Goal: Task Accomplishment & Management: Manage account settings

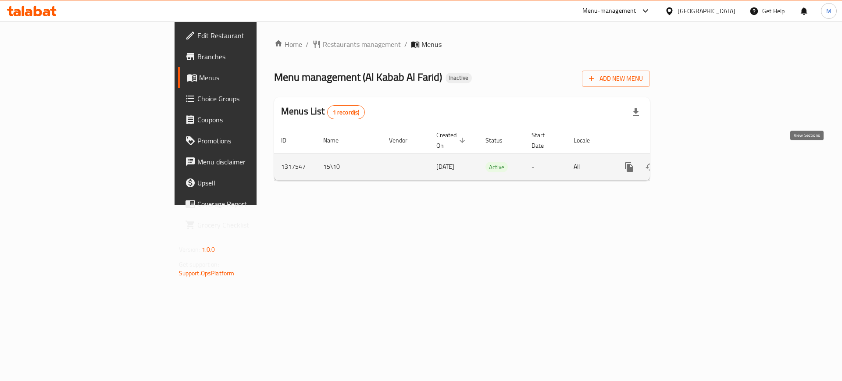
click at [698, 162] on icon "enhanced table" at bounding box center [692, 167] width 11 height 11
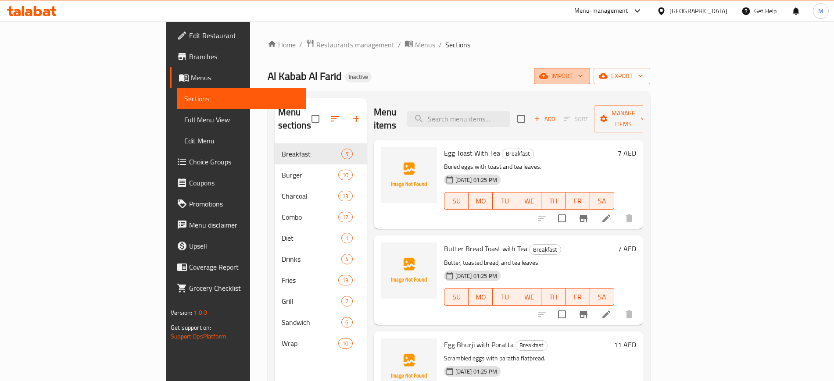
click at [590, 68] on button "import" at bounding box center [562, 76] width 56 height 16
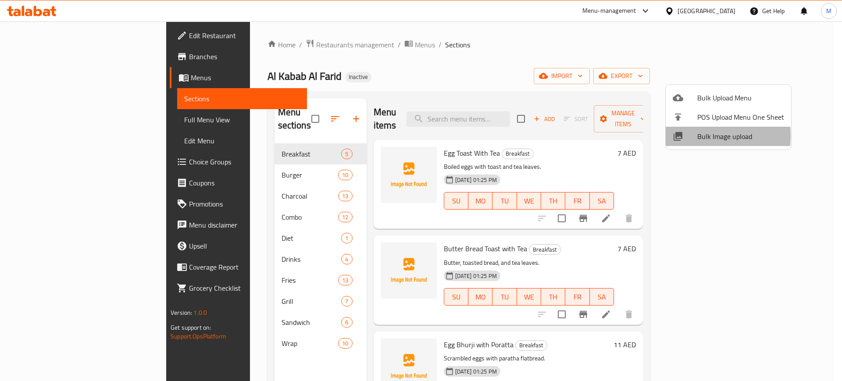
click at [682, 136] on icon at bounding box center [678, 136] width 9 height 9
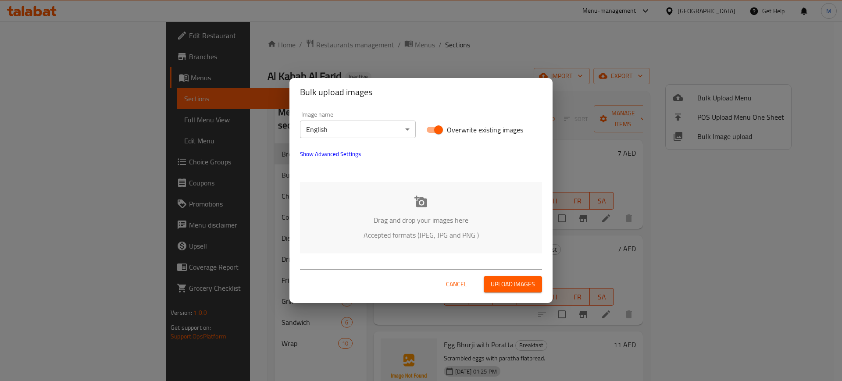
click at [451, 208] on div "Drag and drop your images here Accepted formats (JPEG, JPG and PNG )" at bounding box center [421, 217] width 242 height 71
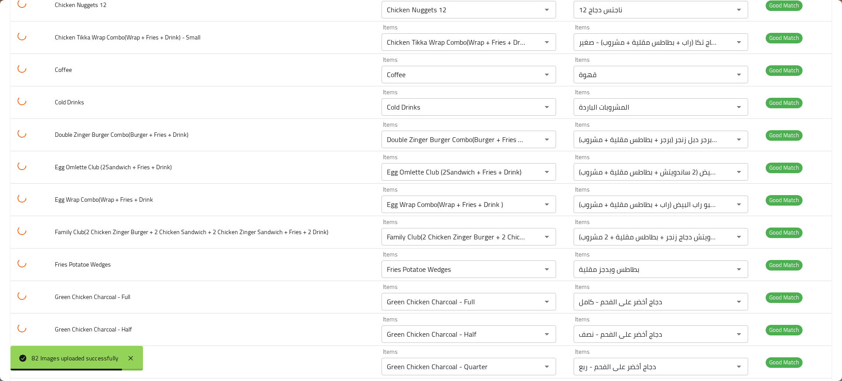
scroll to position [989, 0]
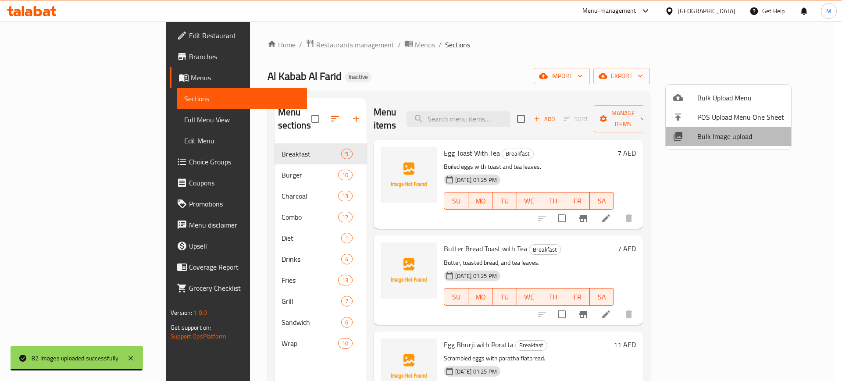
click at [685, 142] on li "Bulk Image upload" at bounding box center [728, 136] width 125 height 19
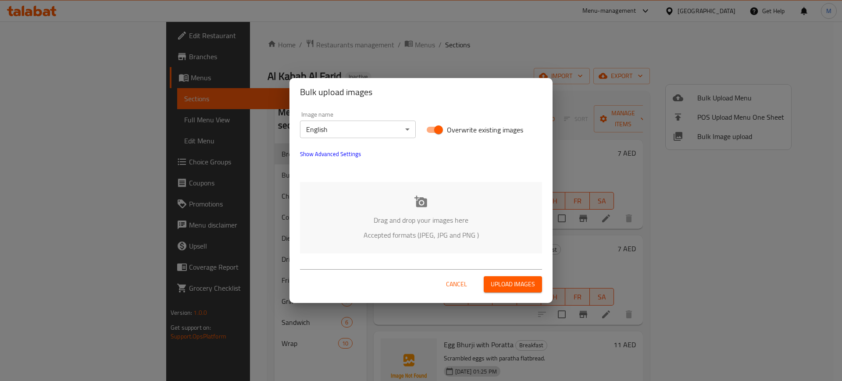
click at [468, 225] on p "Drag and drop your images here" at bounding box center [421, 220] width 216 height 11
click at [377, 232] on p "Accepted formats (JPEG, JPG and PNG )" at bounding box center [421, 235] width 216 height 11
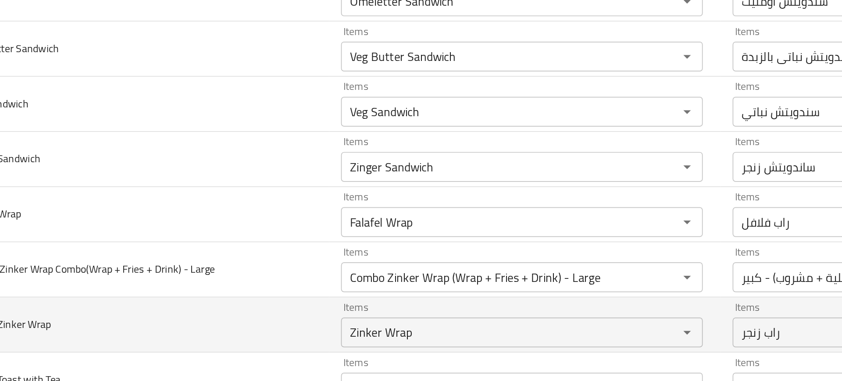
scroll to position [2400, 0]
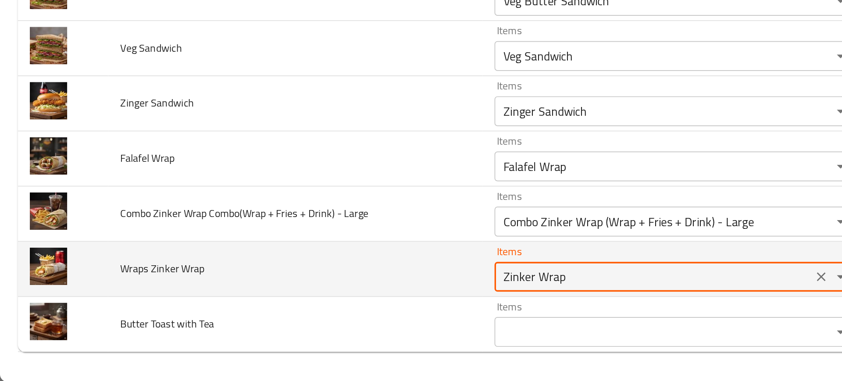
click at [318, 316] on Wrap "Zinker Wrap" at bounding box center [384, 319] width 182 height 12
click at [317, 322] on Wrap "Zinker Wrap" at bounding box center [384, 319] width 182 height 12
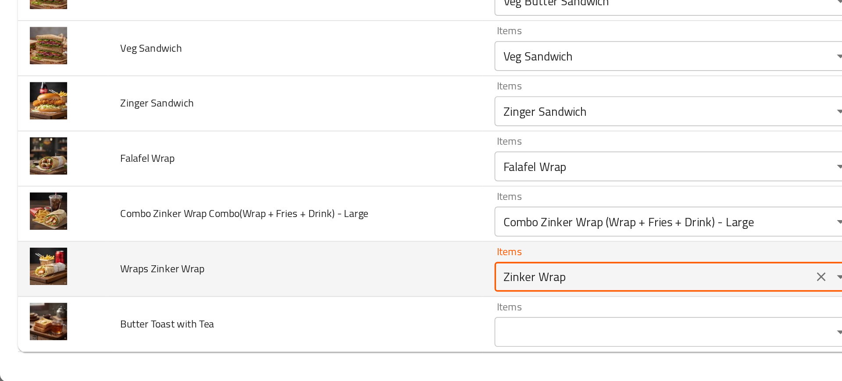
click at [317, 322] on Wrap "Zinker Wrap" at bounding box center [384, 319] width 182 height 12
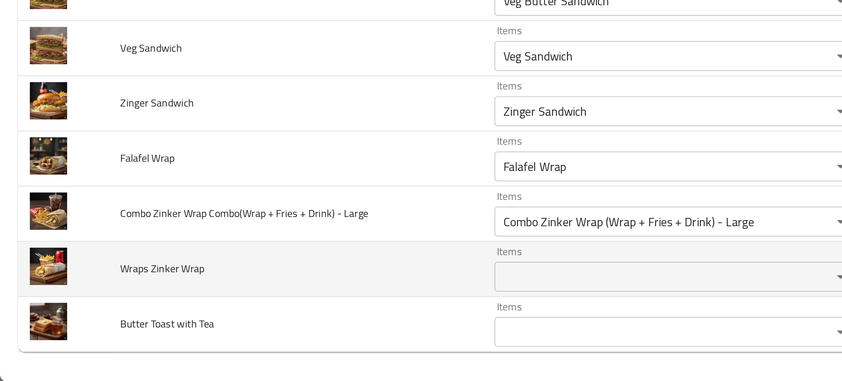
click at [255, 307] on td "Wraps Zinker Wrap" at bounding box center [174, 315] width 220 height 32
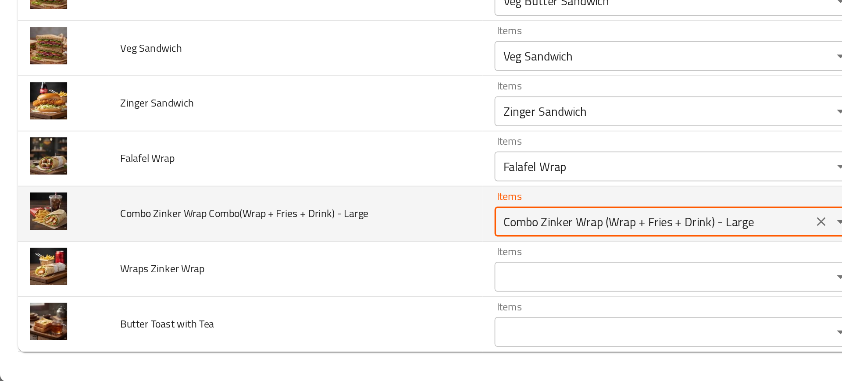
click at [318, 289] on Large "Combo Zinker Wrap (Wrap + Fries + Drink) - Large" at bounding box center [384, 287] width 182 height 12
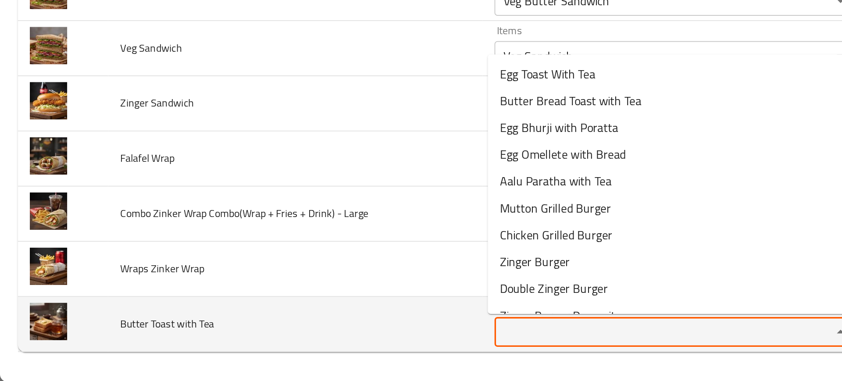
click at [300, 350] on Tea "Items" at bounding box center [384, 352] width 182 height 12
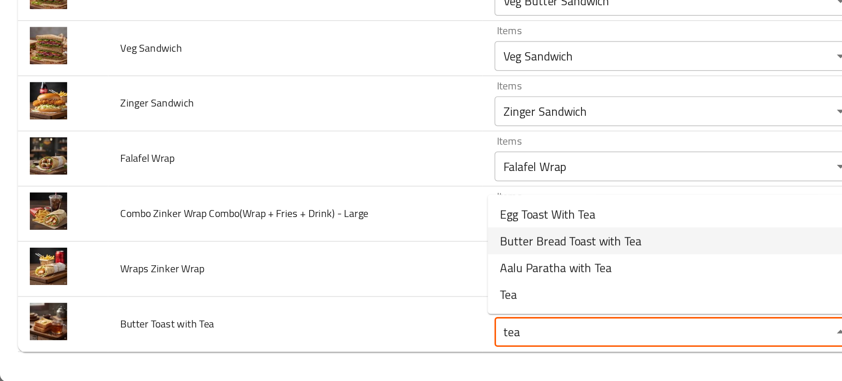
click at [361, 294] on span "Butter Bread Toast with Tea" at bounding box center [335, 298] width 83 height 11
type Tea "Butter Bread Toast with Tea"
type Tea-ar "خبز محمص بالزبدة مع الشاي"
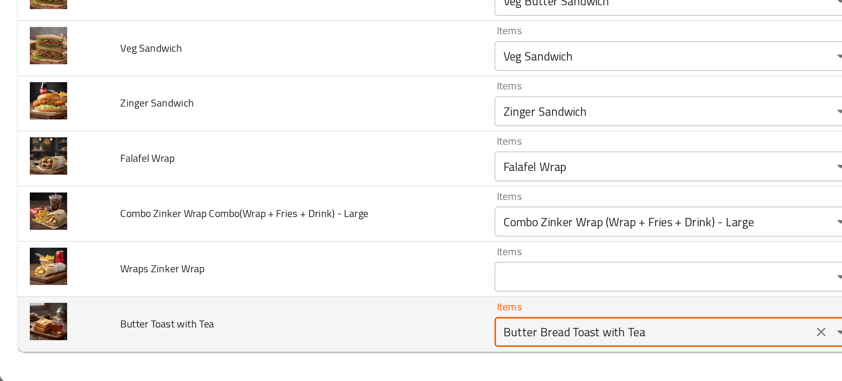
type Tea "Butter Bread Toast with Tea"
click at [320, 350] on Tea "Butter Bread Toast with Tea" at bounding box center [384, 352] width 182 height 12
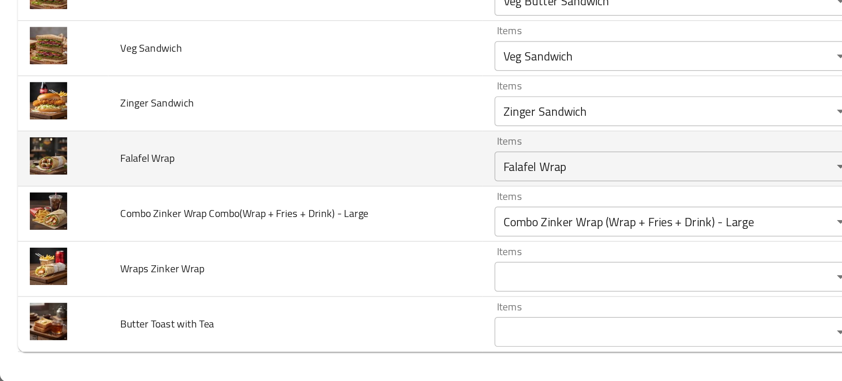
click at [213, 261] on td "Falafel Wrap" at bounding box center [174, 250] width 220 height 32
click at [301, 259] on Wrap "Falafel Wrap" at bounding box center [384, 254] width 182 height 12
click at [234, 253] on td "Falafel Wrap" at bounding box center [174, 250] width 220 height 32
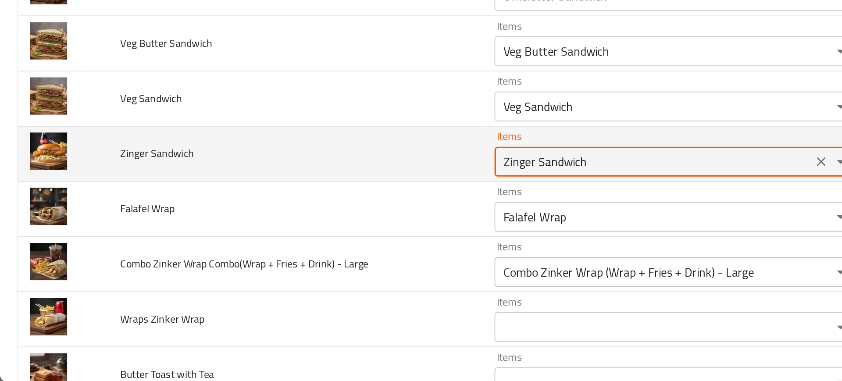
click at [311, 257] on Sandwich "Zinger Sandwich" at bounding box center [384, 252] width 182 height 12
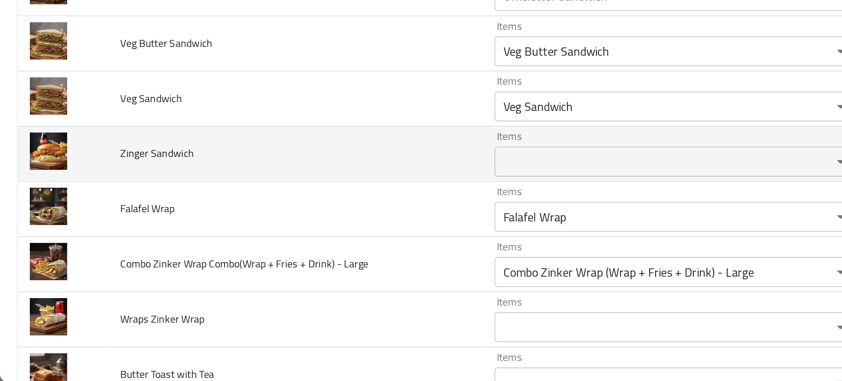
click at [267, 258] on td "Zinger Sandwich" at bounding box center [174, 247] width 220 height 32
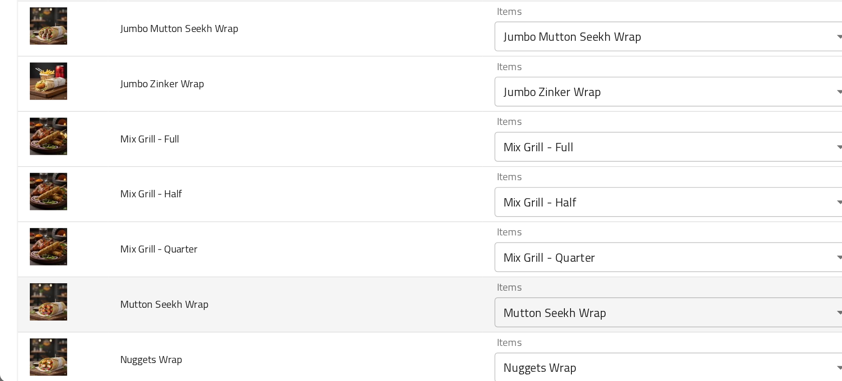
scroll to position [2118, 0]
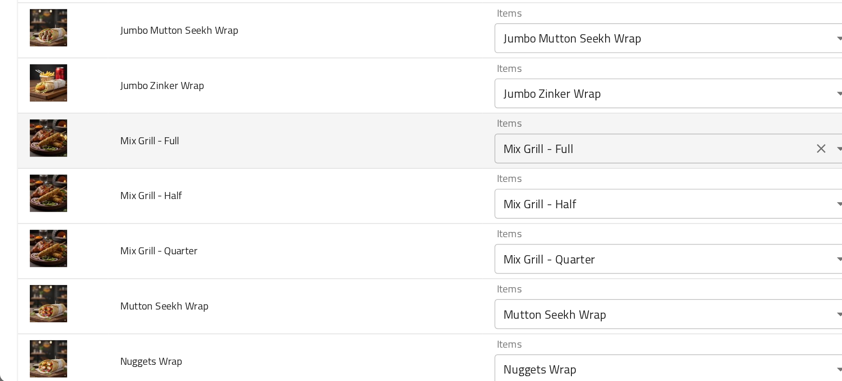
click at [336, 249] on Full "Mix Grill - Full" at bounding box center [384, 244] width 182 height 12
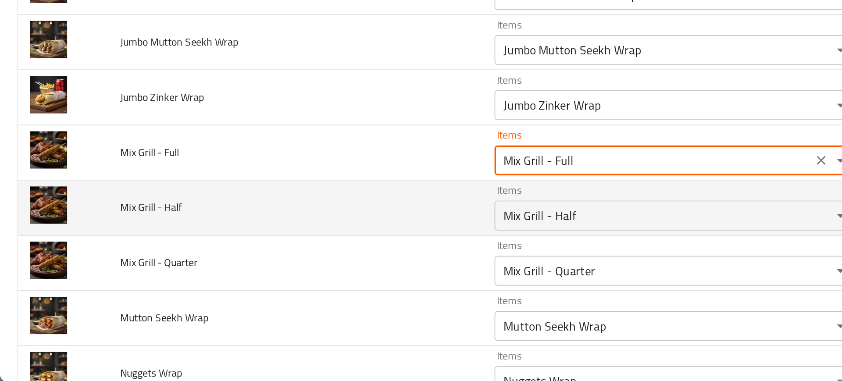
scroll to position [2110, 0]
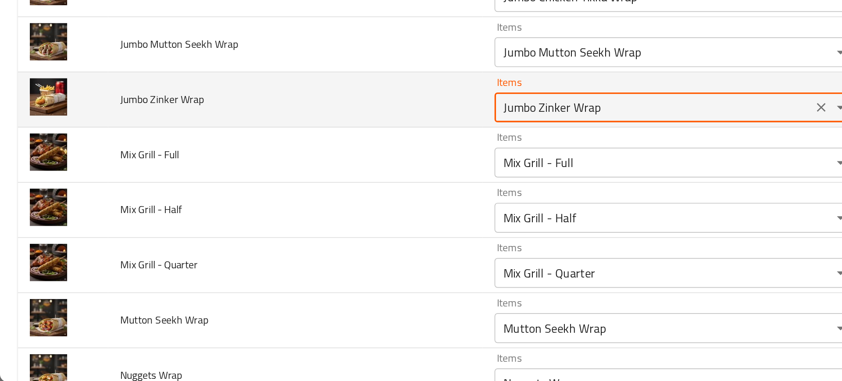
click at [305, 220] on Wrap "Jumbo Zinker Wrap" at bounding box center [384, 220] width 182 height 12
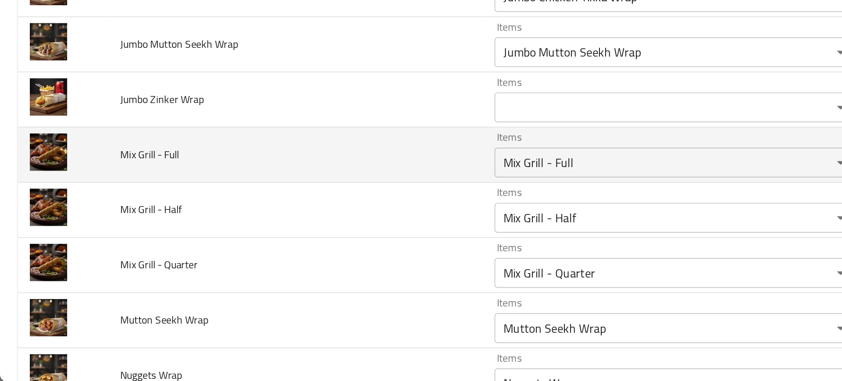
click at [235, 238] on td "Mix Grill - Full" at bounding box center [174, 248] width 220 height 32
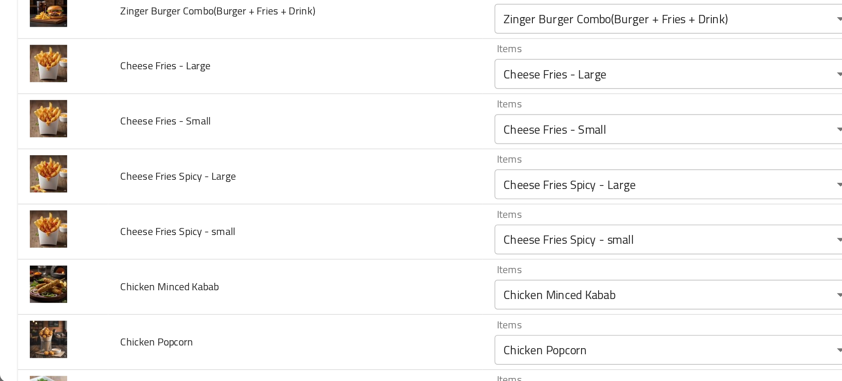
scroll to position [1500, 0]
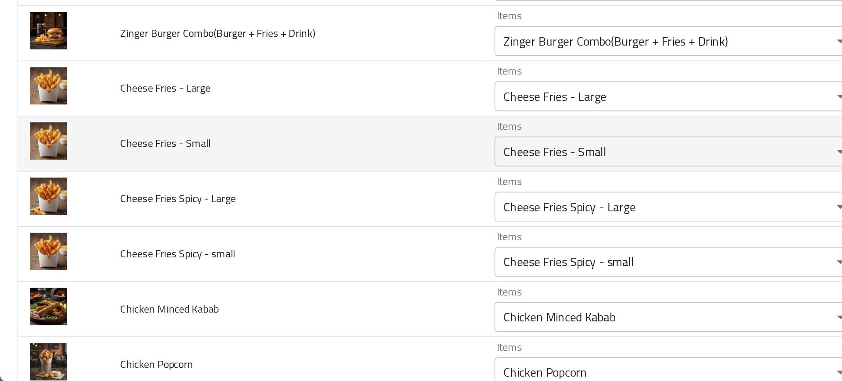
click at [122, 237] on span "Cheese Fries - Small" at bounding box center [97, 240] width 53 height 11
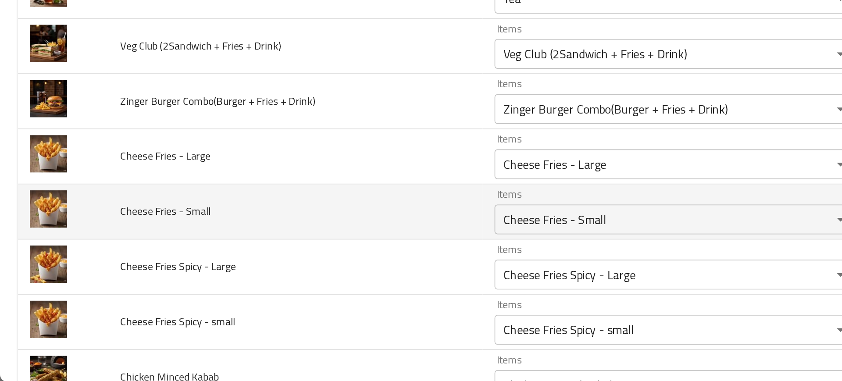
scroll to position [1458, 0]
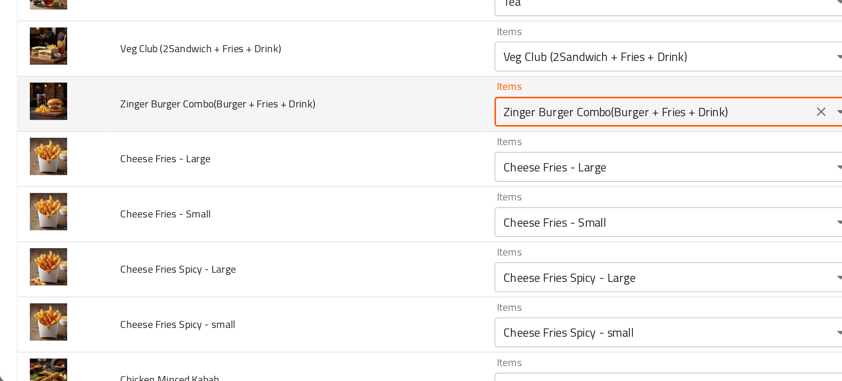
click at [320, 224] on Drink\) "Zinger Burger Combo(Burger + Fries + Drink)" at bounding box center [384, 222] width 182 height 12
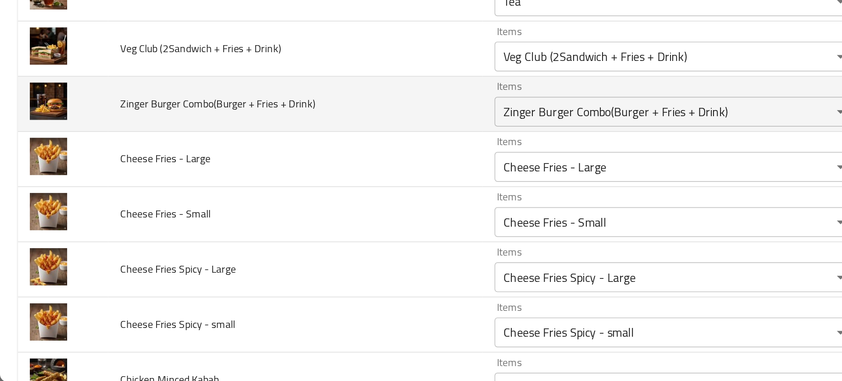
click at [221, 229] on td "Zinger Burger Combo(Burger + Fries + Drink)" at bounding box center [174, 218] width 220 height 32
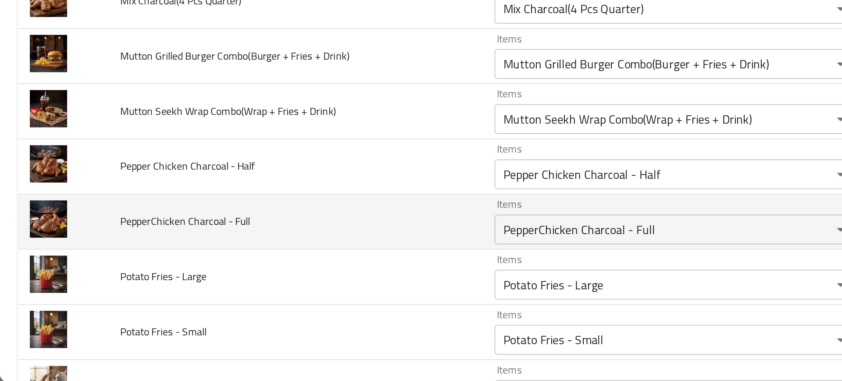
scroll to position [1225, 0]
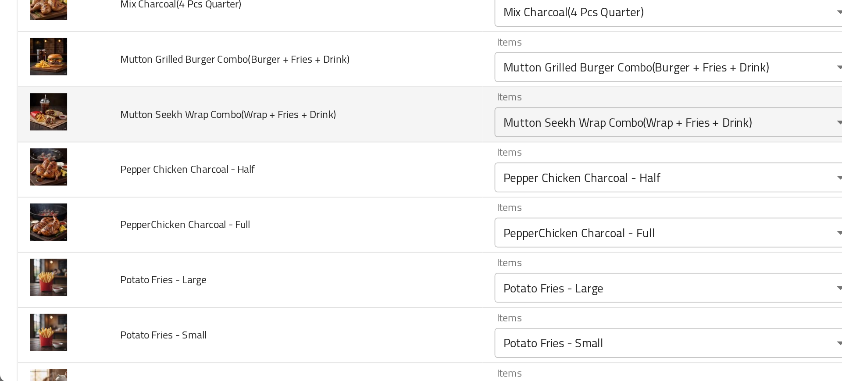
click at [129, 233] on td "Mutton Seekh Wrap Combo(Wrap + Fries + Drink)" at bounding box center [174, 224] width 220 height 32
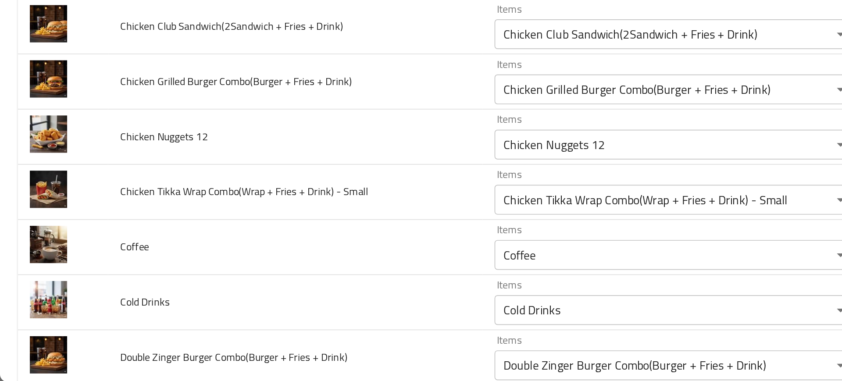
scroll to position [757, 0]
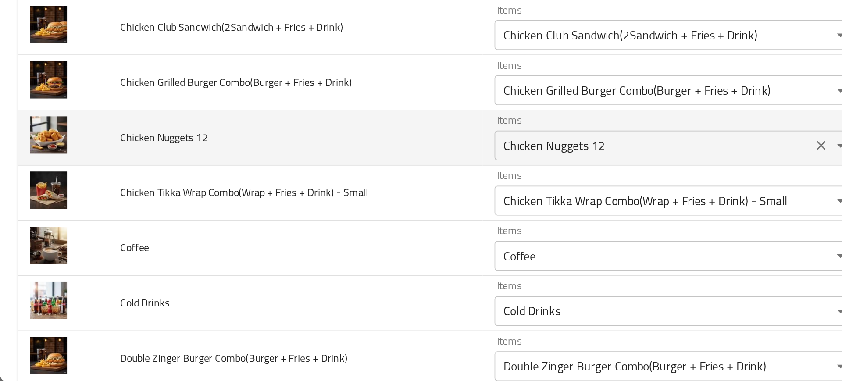
click at [328, 249] on div "Chicken Nuggets 12 Items" at bounding box center [397, 242] width 213 height 18
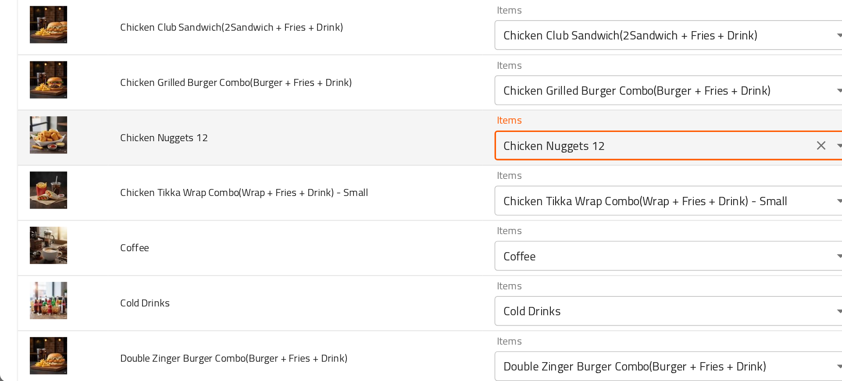
click at [328, 249] on div "Chicken Nuggets 12 Items" at bounding box center [397, 242] width 213 height 18
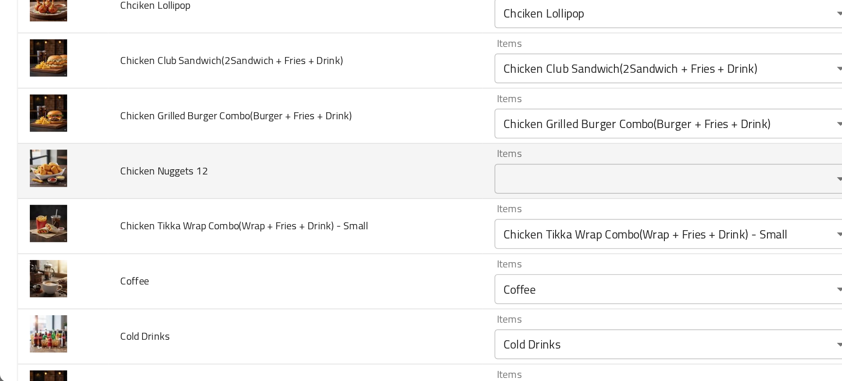
click at [84, 258] on span "Chicken Nuggets 12" at bounding box center [97, 256] width 52 height 11
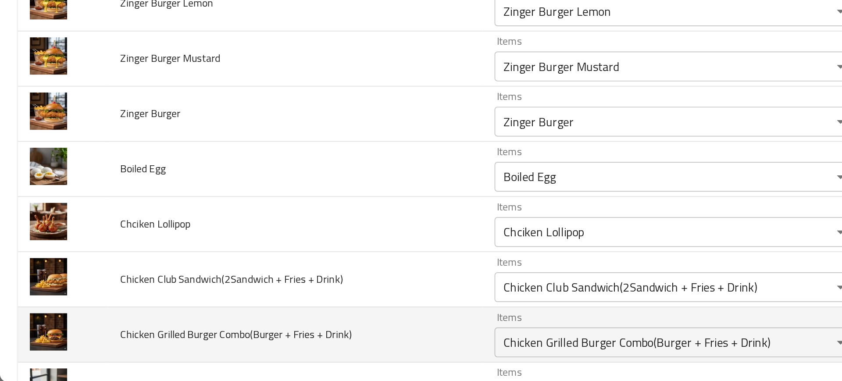
scroll to position [607, 0]
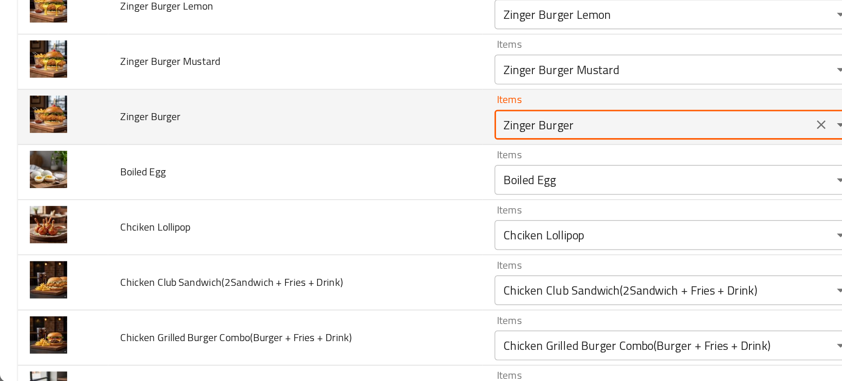
click at [311, 228] on Burger "Zinger Burger" at bounding box center [384, 230] width 182 height 12
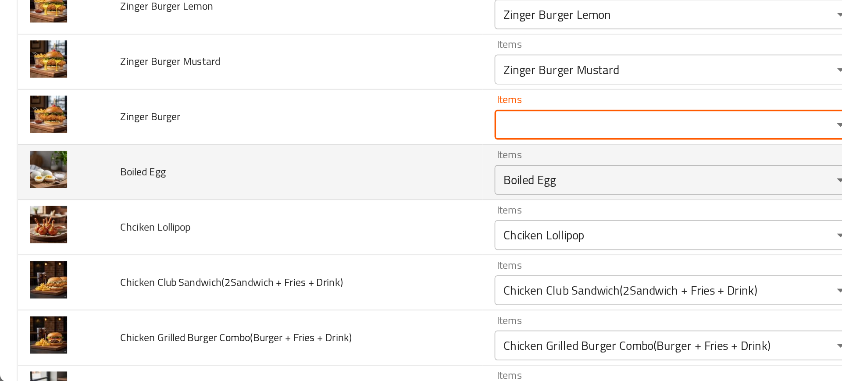
scroll to position [575, 0]
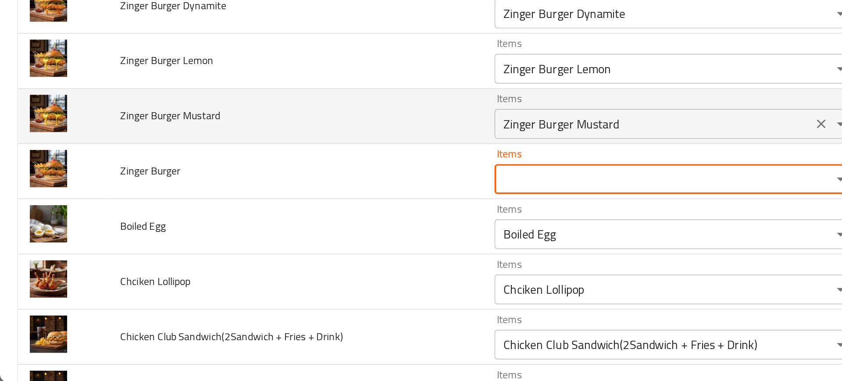
click at [322, 224] on Mustard "Zinger Burger Mustard" at bounding box center [384, 229] width 182 height 12
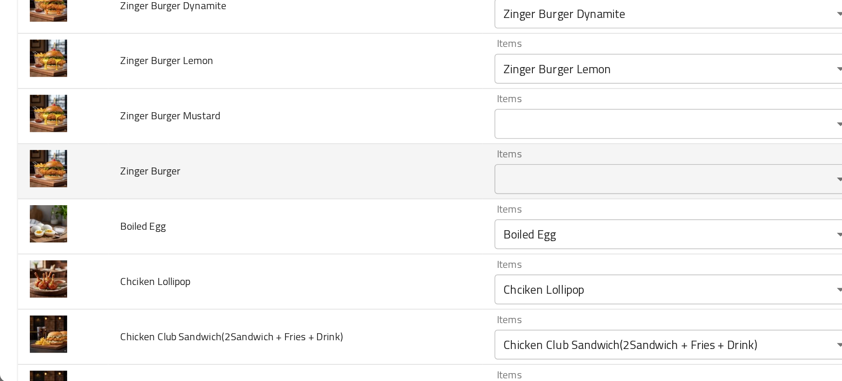
click at [272, 261] on td "Zinger Burger" at bounding box center [174, 257] width 220 height 32
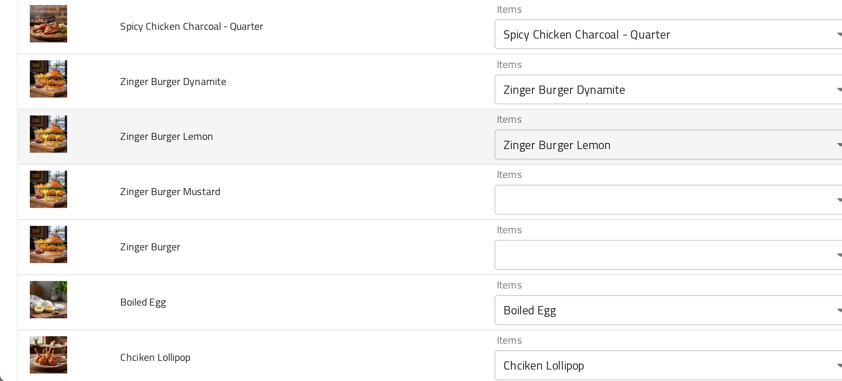
click at [310, 251] on td "Items Zinger Burger Lemon Items" at bounding box center [399, 237] width 230 height 32
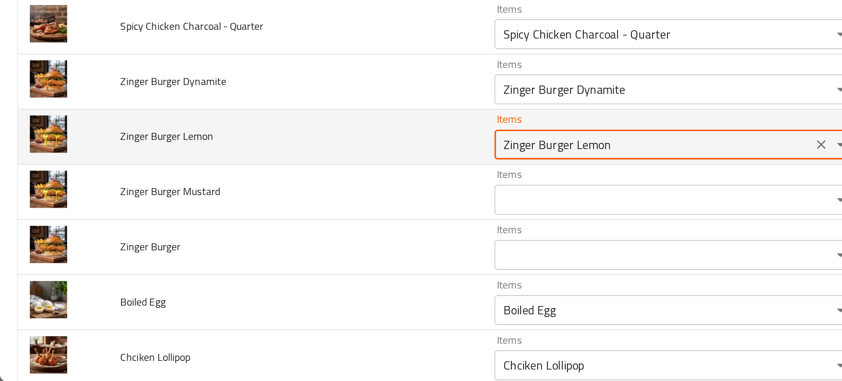
click at [303, 247] on Lemon "Zinger Burger Lemon" at bounding box center [384, 242] width 182 height 12
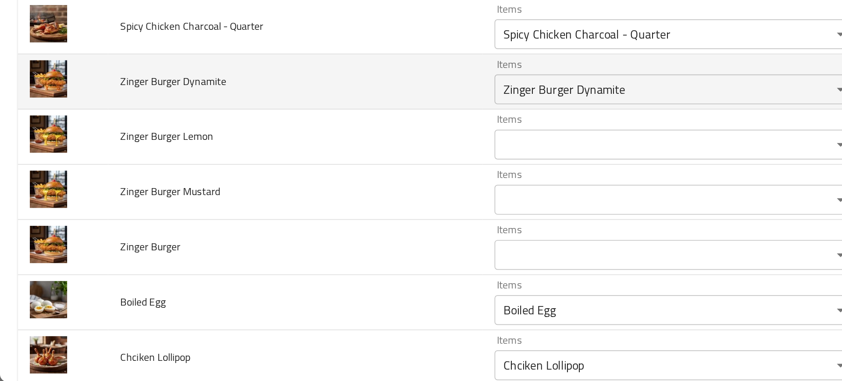
click at [304, 219] on td "Items Zinger Burger Dynamite Items" at bounding box center [399, 205] width 230 height 32
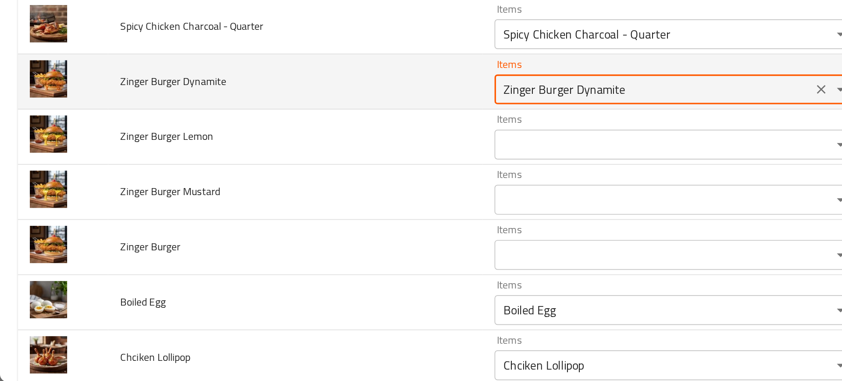
click at [306, 213] on Dynamite "Zinger Burger Dynamite" at bounding box center [384, 209] width 182 height 12
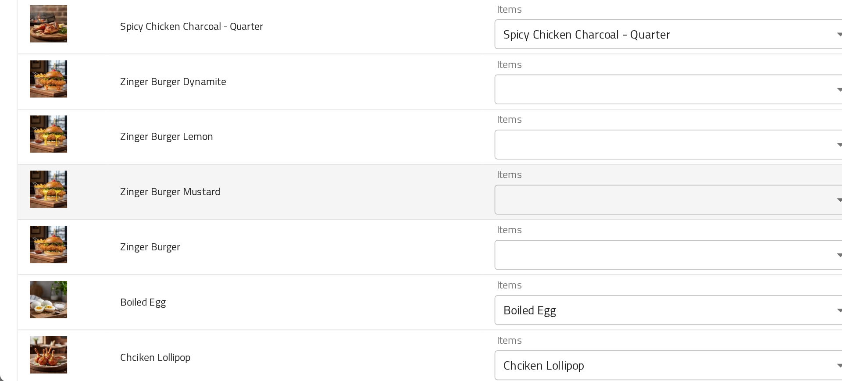
click at [259, 275] on td "Zinger Burger Mustard" at bounding box center [174, 270] width 220 height 32
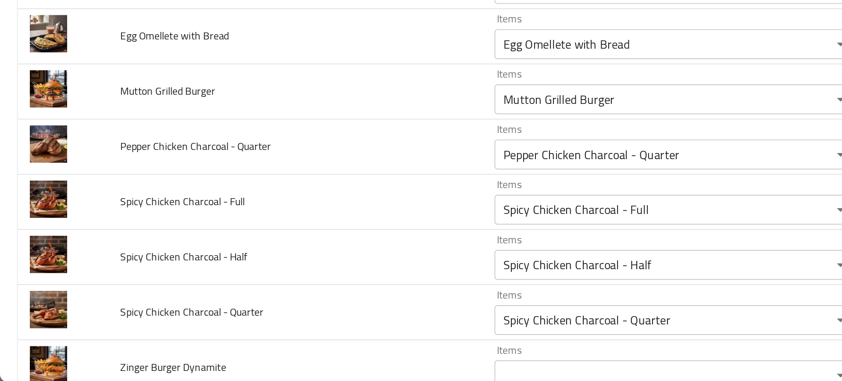
scroll to position [357, 0]
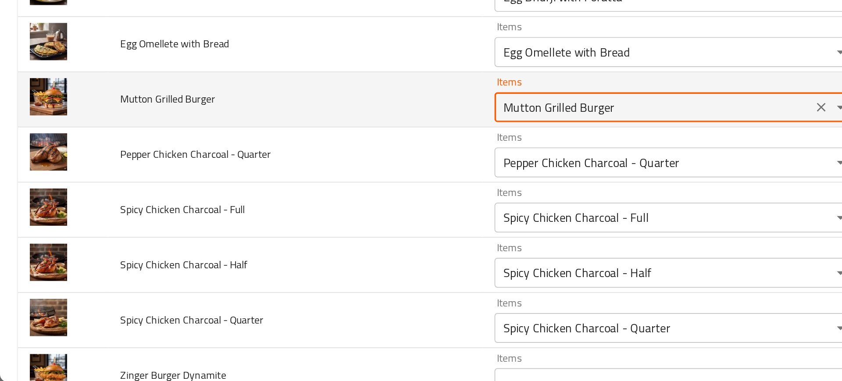
click at [343, 224] on Burger "Mutton Grilled Burger" at bounding box center [384, 220] width 182 height 12
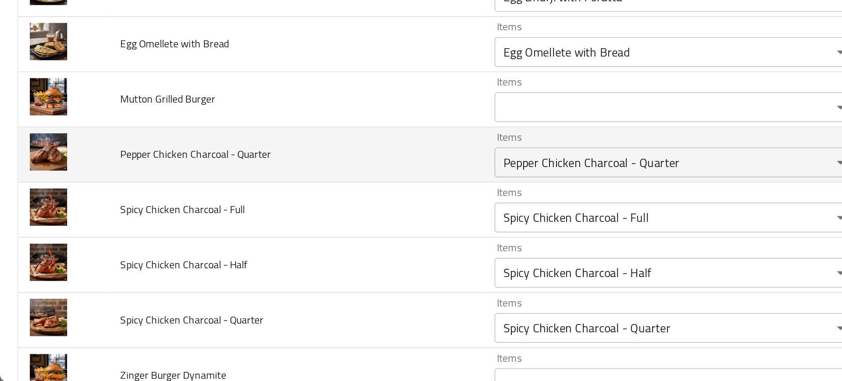
click at [152, 256] on td "Pepper Chicken Charcoal - Quarter" at bounding box center [174, 248] width 220 height 32
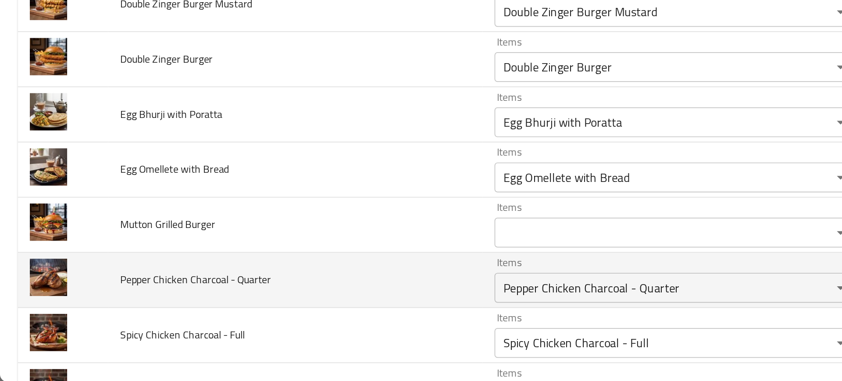
scroll to position [283, 0]
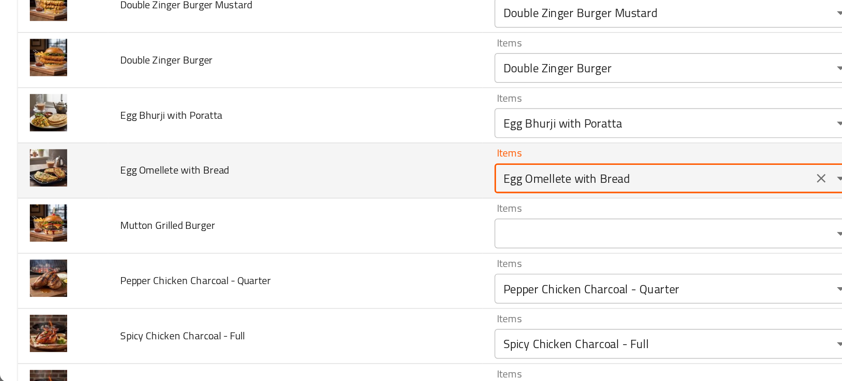
click at [314, 263] on Bread "Egg Omellete with Bread" at bounding box center [384, 261] width 182 height 12
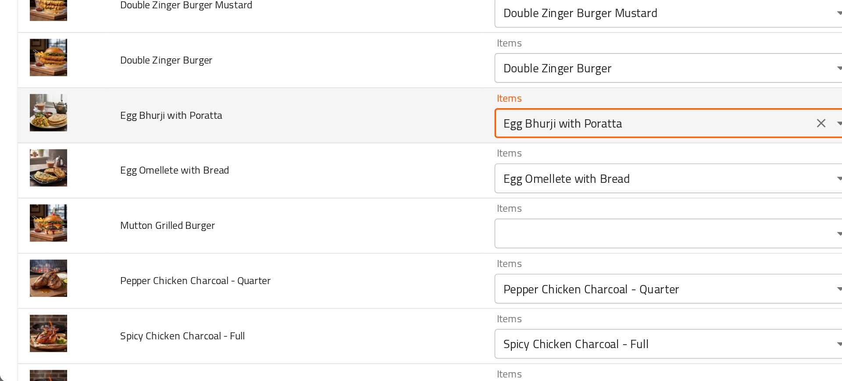
click at [298, 231] on Poratta "Egg Bhurji with Poratta" at bounding box center [384, 229] width 182 height 12
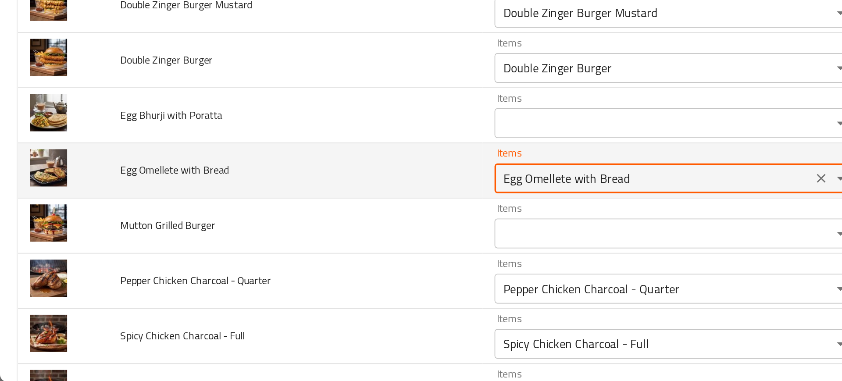
click at [296, 264] on Bread "Egg Omellete with Bread" at bounding box center [384, 261] width 182 height 12
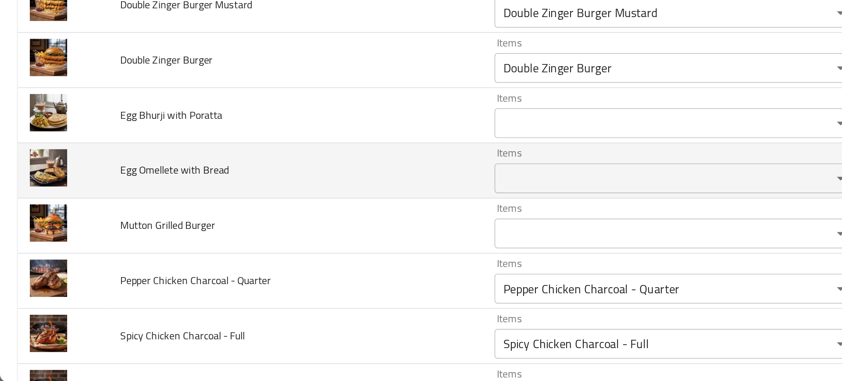
click at [174, 264] on td "Egg Omellete with Bread" at bounding box center [174, 257] width 220 height 32
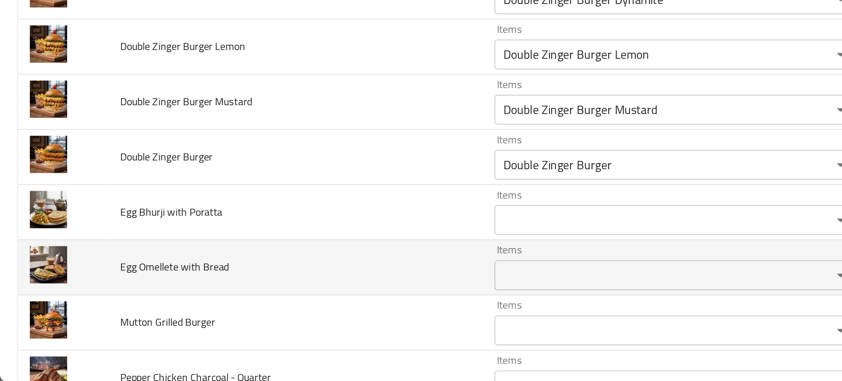
scroll to position [225, 0]
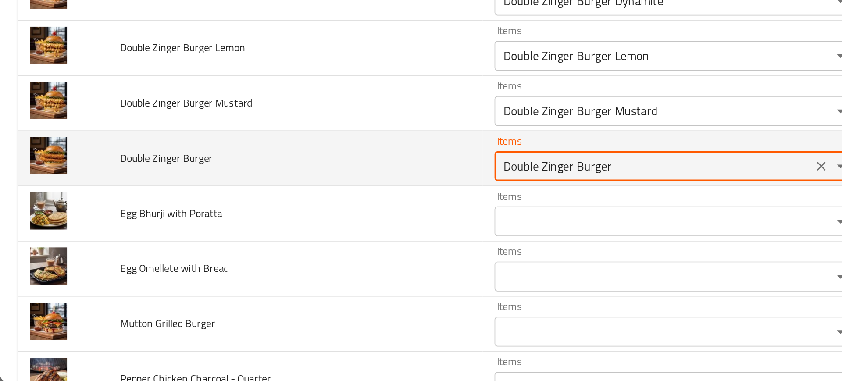
click at [304, 251] on Burger "Double Zinger Burger" at bounding box center [384, 254] width 182 height 12
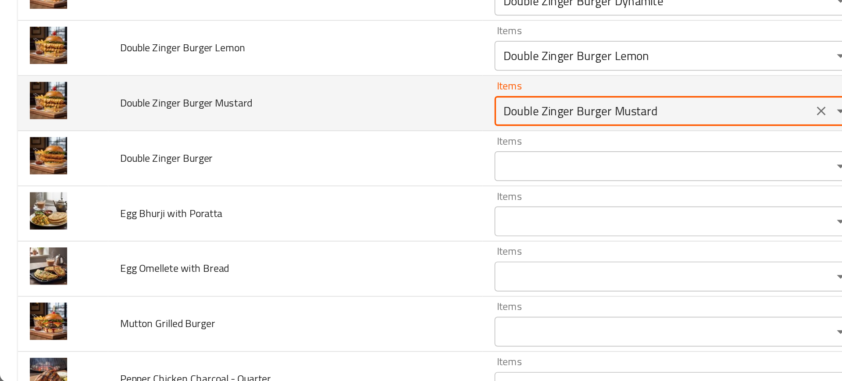
click at [309, 224] on Mustard "Double Zinger Burger Mustard" at bounding box center [384, 222] width 182 height 12
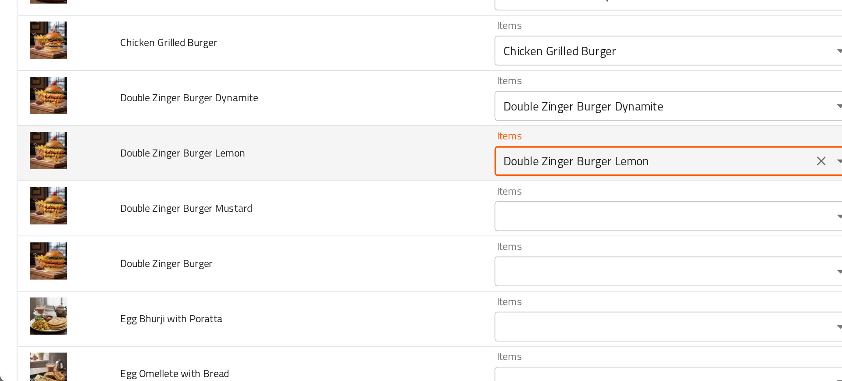
click at [316, 250] on Lemon "Double Zinger Burger Lemon" at bounding box center [384, 251] width 182 height 12
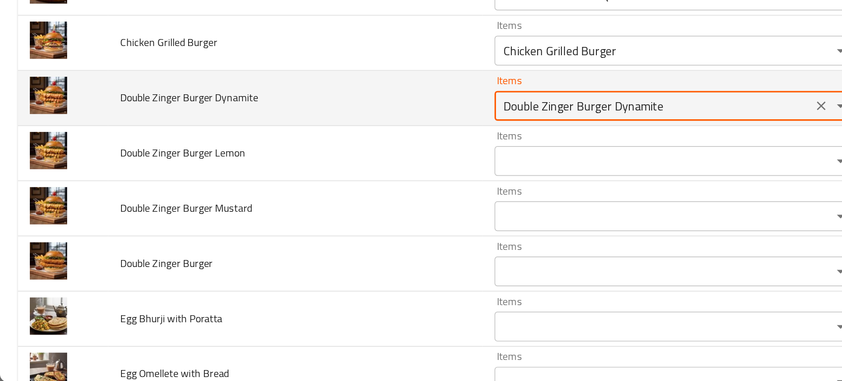
click at [303, 223] on Dynamite "Double Zinger Burger Dynamite" at bounding box center [384, 219] width 182 height 12
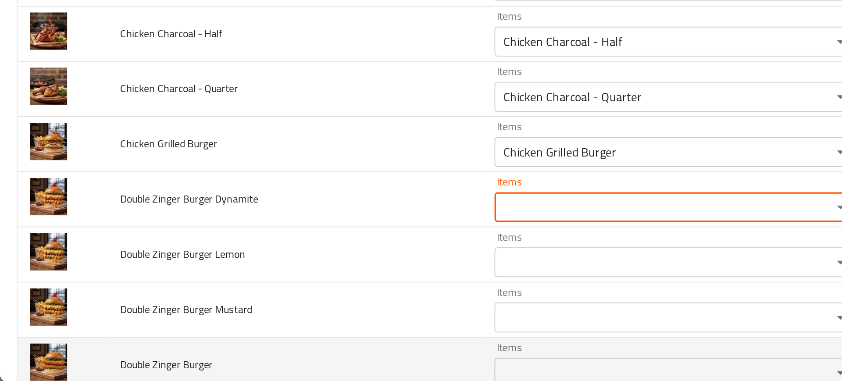
scroll to position [104, 0]
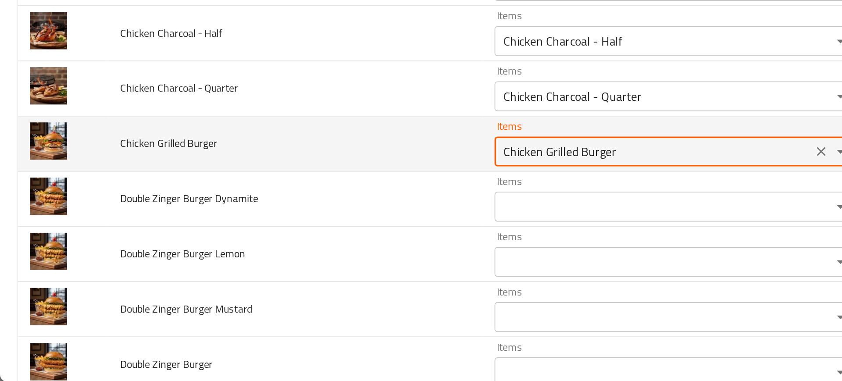
click at [319, 247] on Burger "Chicken Grilled Burger" at bounding box center [384, 245] width 182 height 12
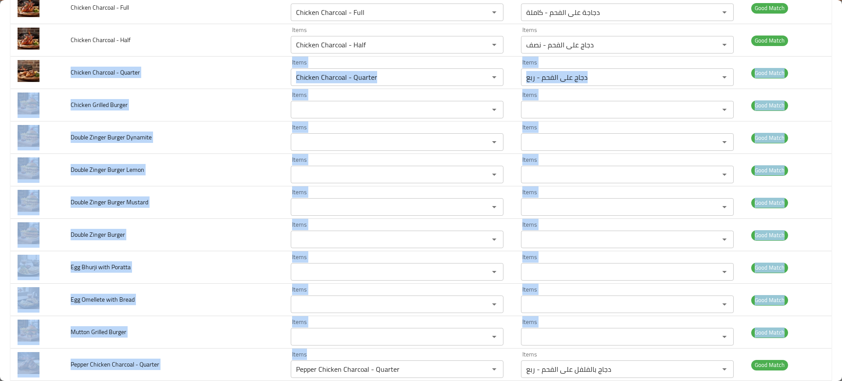
scroll to position [275, 0]
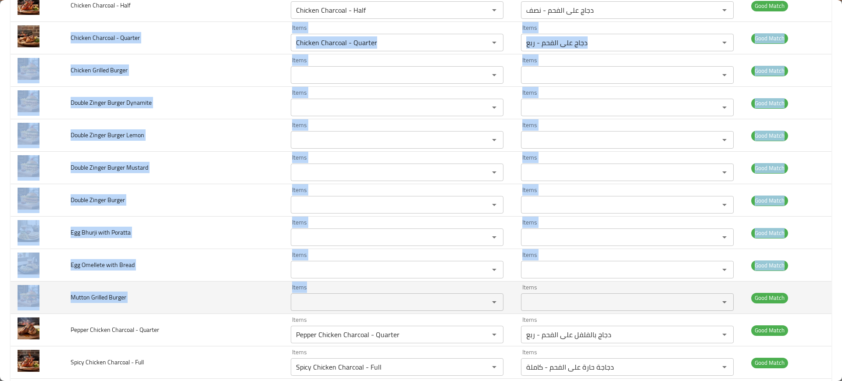
drag, startPoint x: 64, startPoint y: 104, endPoint x: 327, endPoint y: 309, distance: 333.7
copy tbody "Chicken Charcoal - Quarter Items Items Items Items Good Match Chicken Grilled B…"
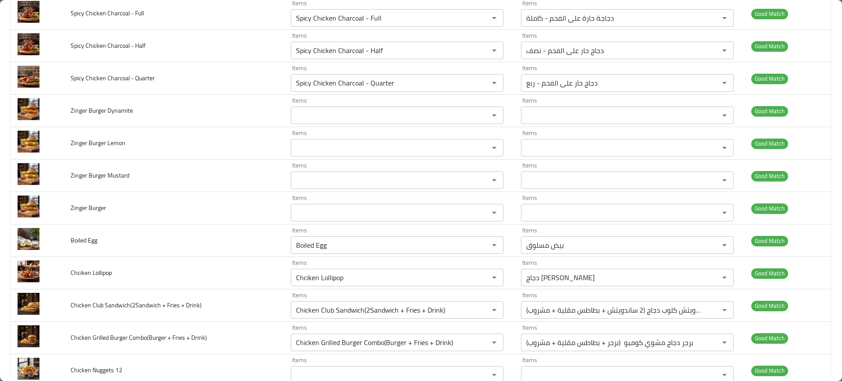
scroll to position [627, 0]
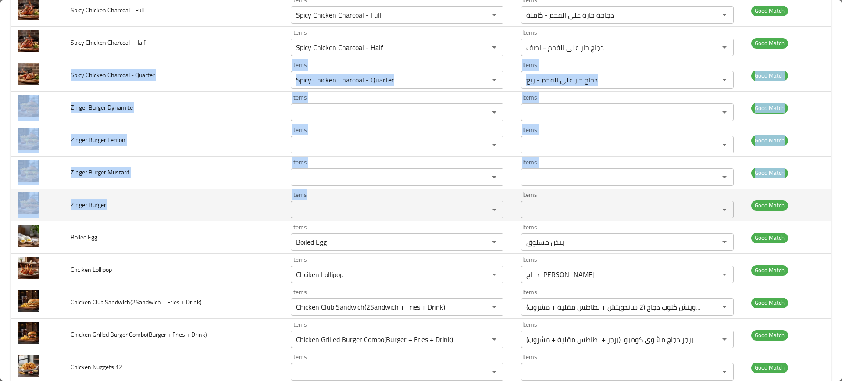
drag, startPoint x: 68, startPoint y: 75, endPoint x: 319, endPoint y: 214, distance: 286.7
copy tbody "Spicy Chicken Charcoal - Quarter Items Items Items Items Good Match Zinger Burg…"
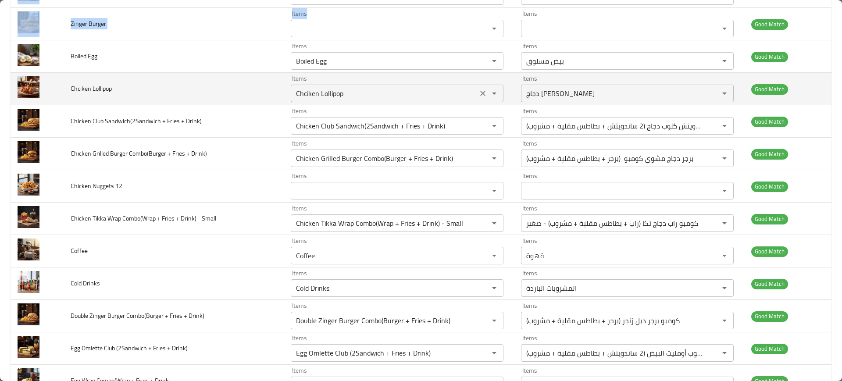
scroll to position [808, 0]
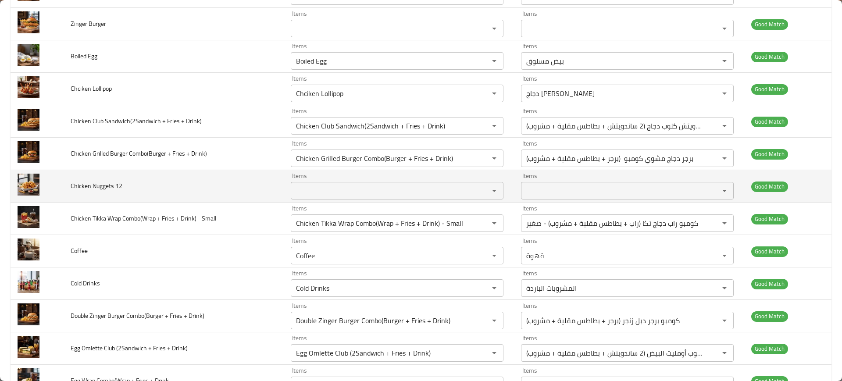
click at [75, 183] on span "Chicken Nuggets 12" at bounding box center [97, 185] width 52 height 11
copy span "Chicken Nuggets 12"
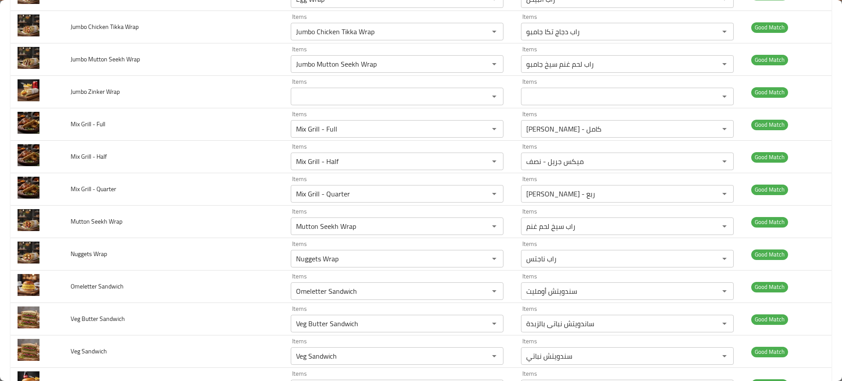
scroll to position [2238, 0]
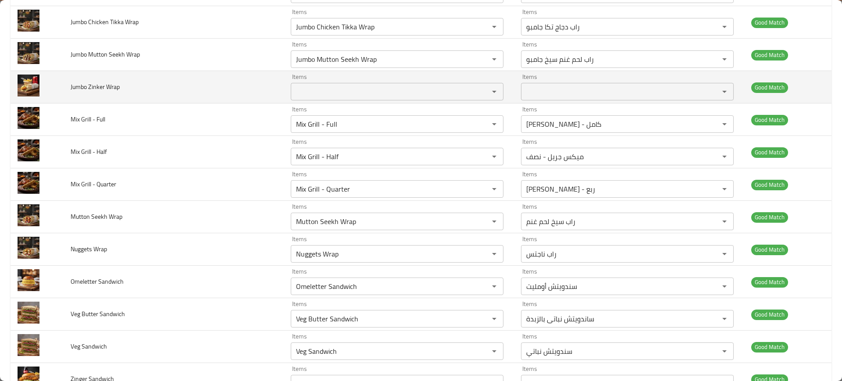
click at [98, 87] on span "Jumbo Zinker Wrap" at bounding box center [95, 86] width 49 height 11
copy span "Jumbo Zinker Wrap"
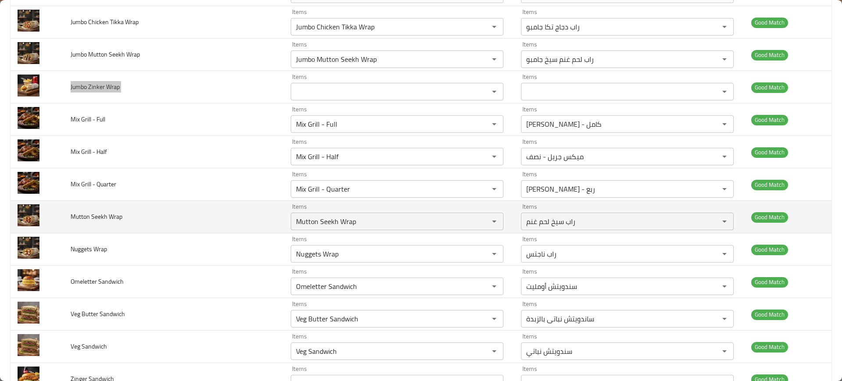
scroll to position [2400, 0]
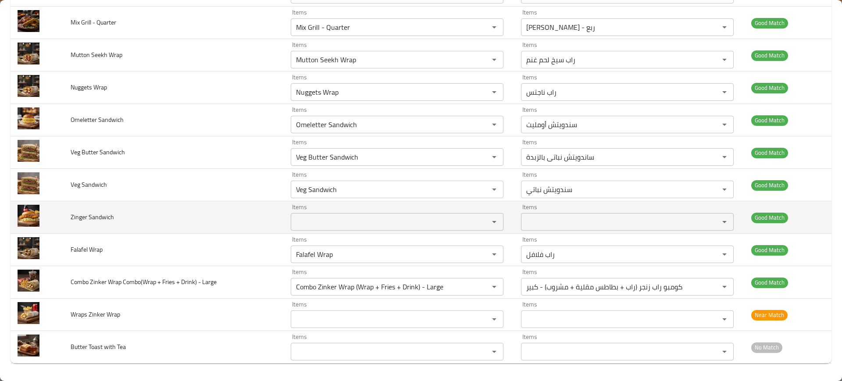
click at [86, 218] on span "Zinger Sandwich" at bounding box center [92, 216] width 43 height 11
copy span "Zinger Sandwich"
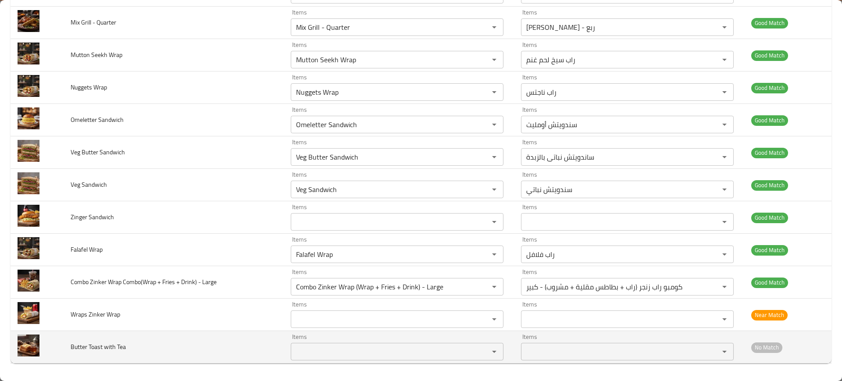
click at [92, 344] on span "Butter Toast with Tea" at bounding box center [98, 346] width 55 height 11
copy span "Butter Toast with Tea"
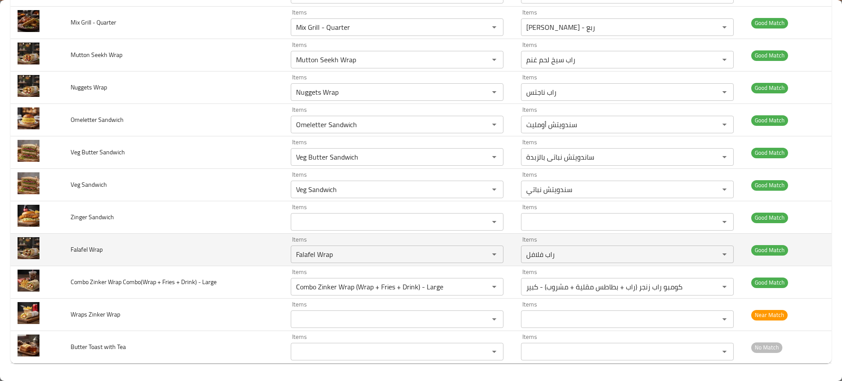
click at [169, 248] on td "Falafel Wrap" at bounding box center [174, 250] width 220 height 32
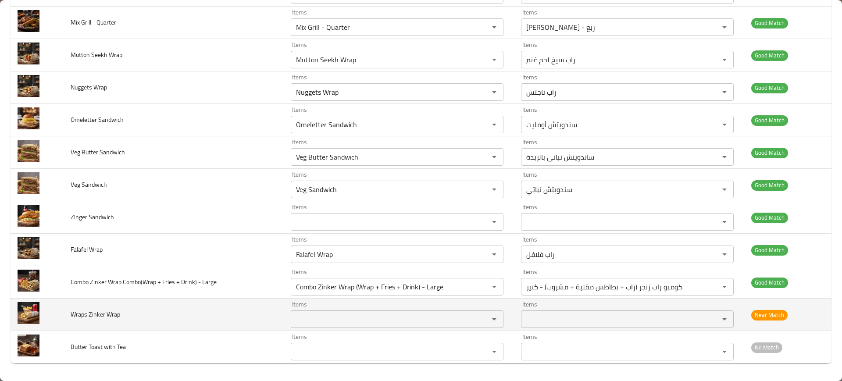
click at [88, 314] on span "Wraps Zinker Wrap" at bounding box center [96, 314] width 50 height 11
copy span "Wraps Zinker Wrap"
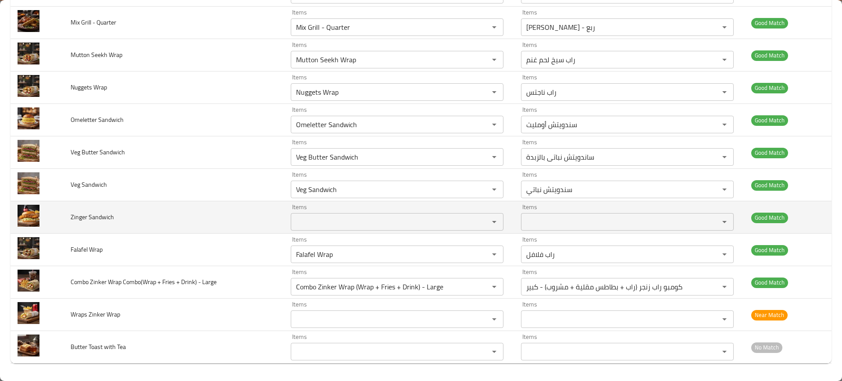
click at [118, 209] on td "Zinger Sandwich" at bounding box center [174, 217] width 220 height 32
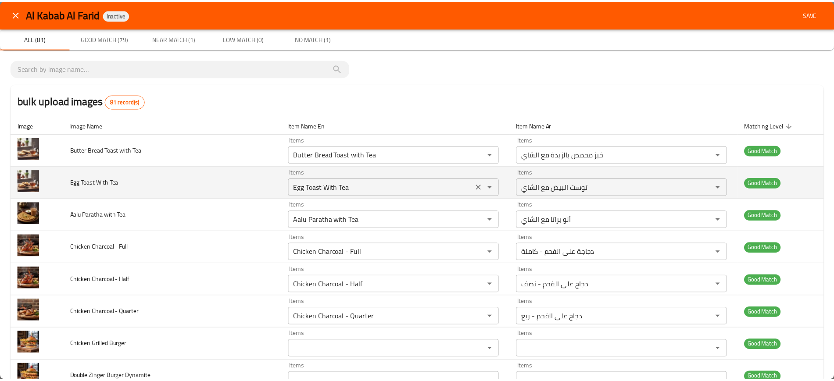
scroll to position [0, 0]
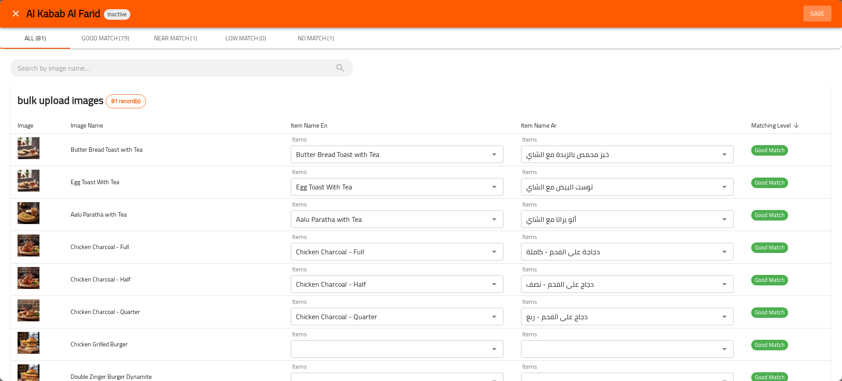
click at [810, 12] on span "Save" at bounding box center [817, 13] width 21 height 11
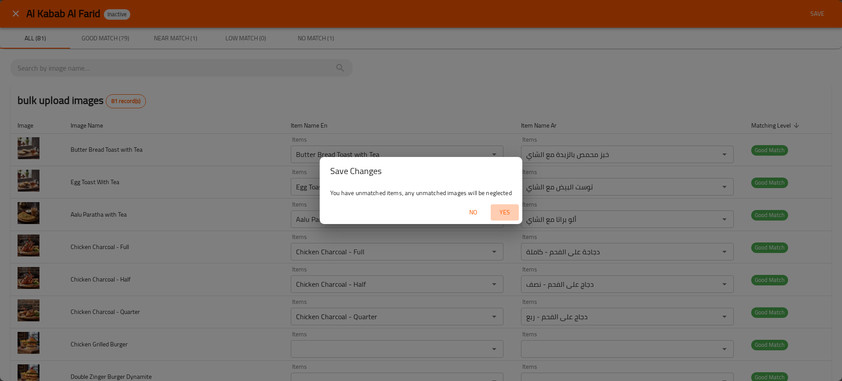
click at [503, 206] on button "Yes" at bounding box center [505, 212] width 28 height 16
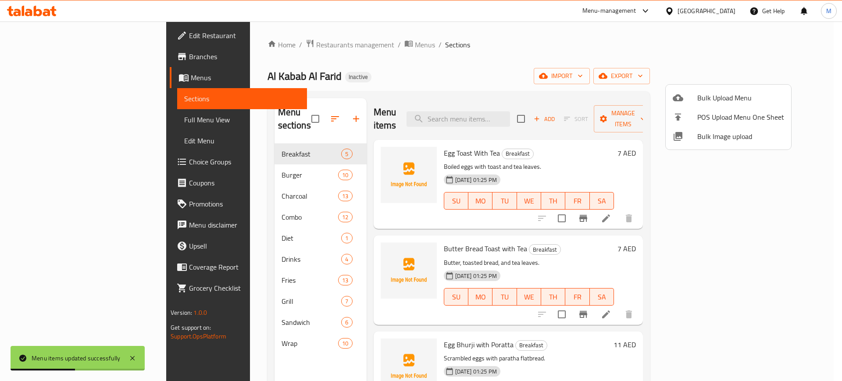
click at [802, 72] on div at bounding box center [421, 190] width 842 height 381
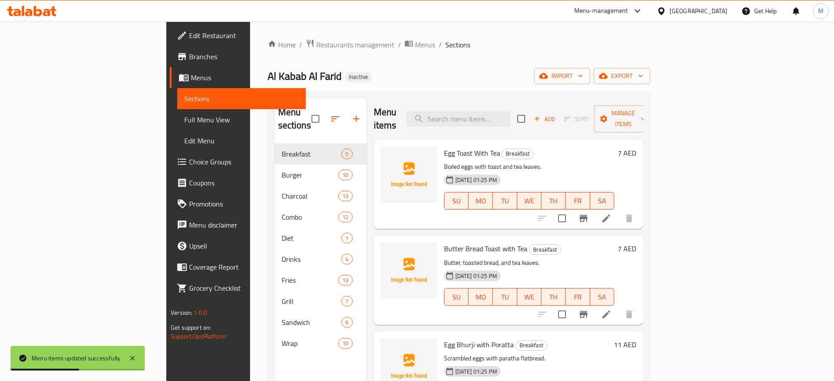
click at [645, 72] on icon "button" at bounding box center [640, 75] width 9 height 9
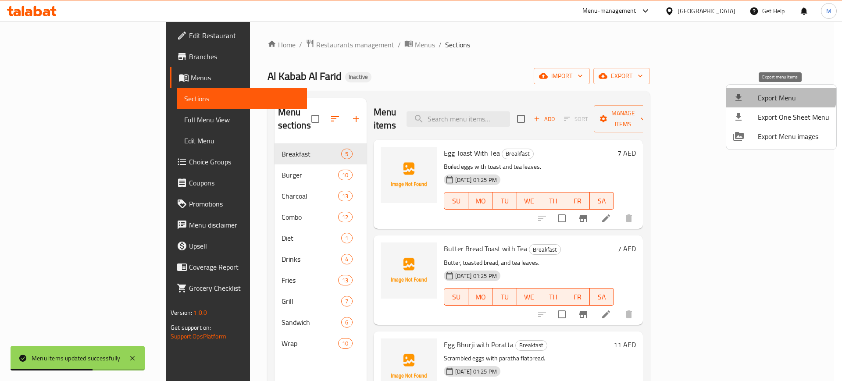
click at [775, 90] on li "Export Menu" at bounding box center [781, 97] width 110 height 19
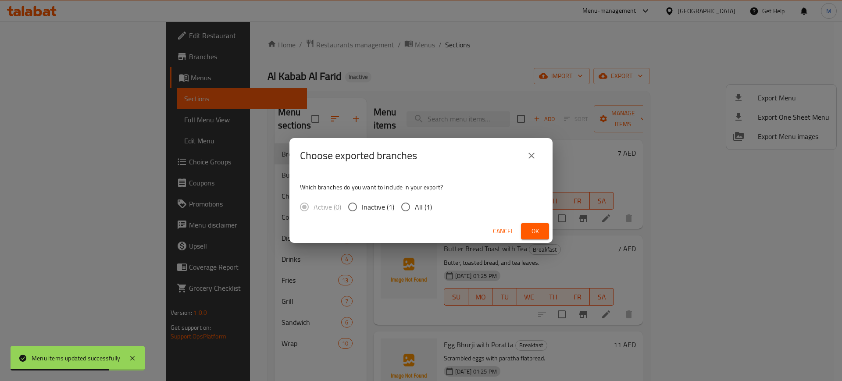
click at [410, 206] on input "All (1)" at bounding box center [405, 207] width 18 height 18
radio input "true"
click at [539, 230] on span "Ok" at bounding box center [535, 231] width 14 height 11
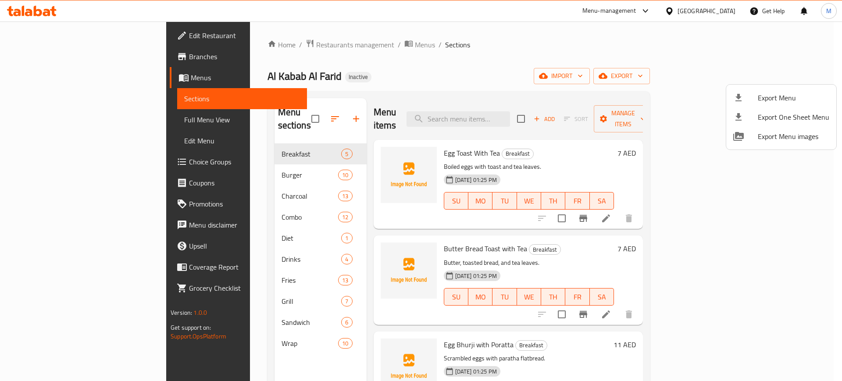
click at [39, 358] on div at bounding box center [421, 190] width 842 height 381
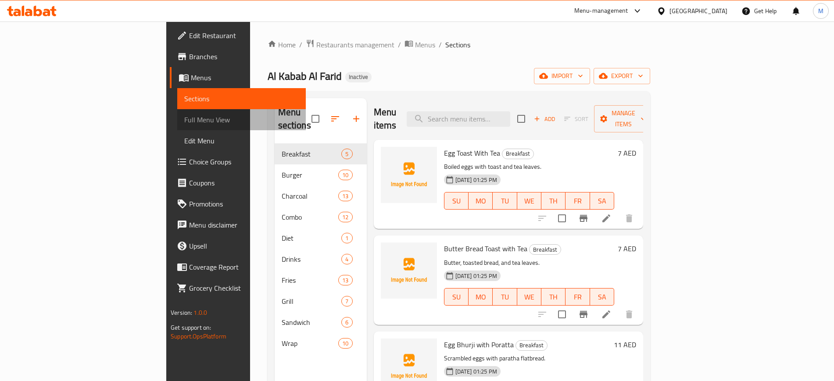
click at [184, 118] on span "Full Menu View" at bounding box center [241, 119] width 114 height 11
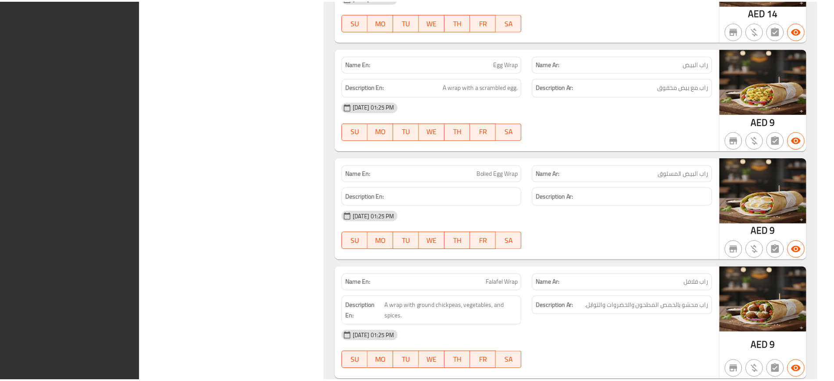
scroll to position [9400, 0]
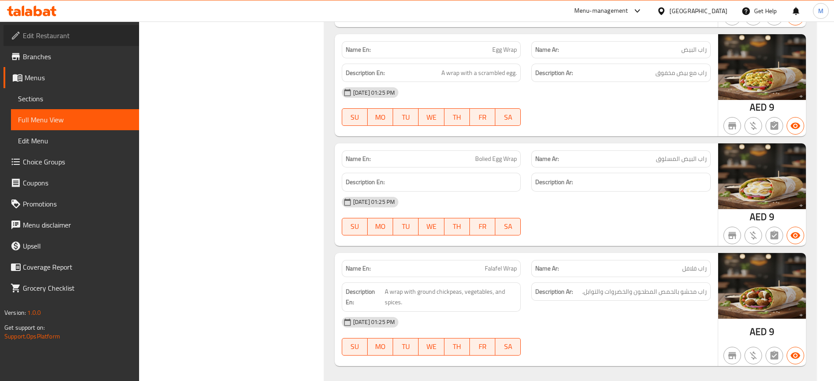
click at [89, 25] on link "Edit Restaurant" at bounding box center [72, 35] width 136 height 21
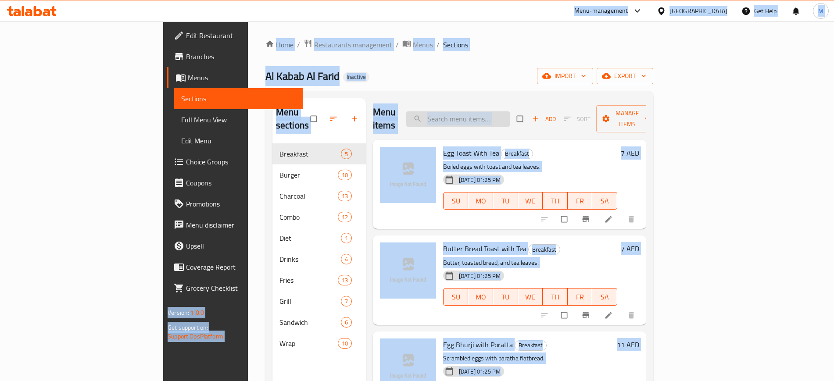
click at [485, 111] on input "search" at bounding box center [458, 118] width 104 height 15
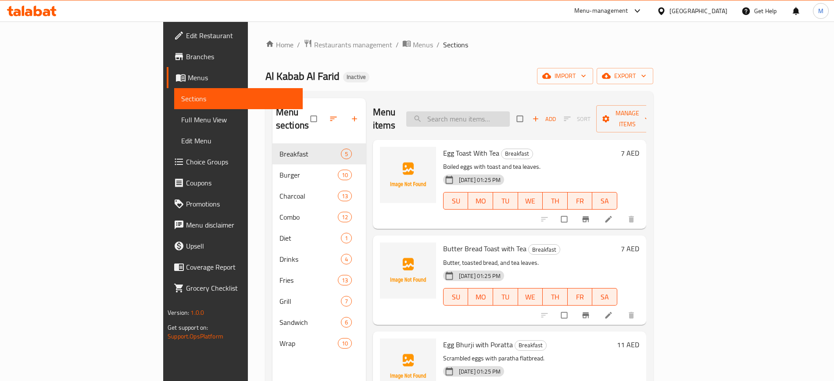
paste input "Zinker Wrap"
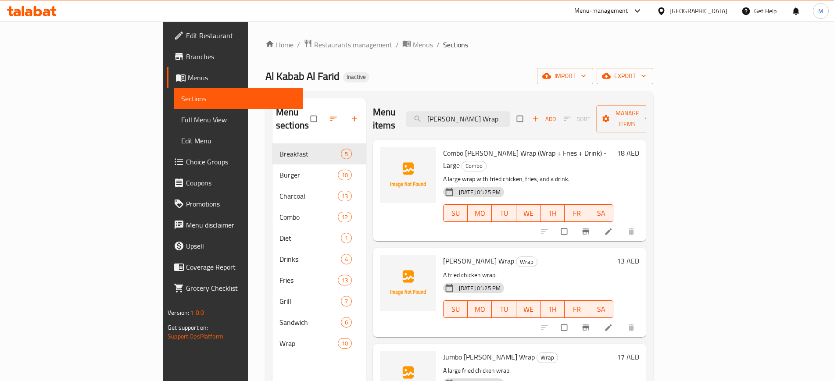
scroll to position [32, 0]
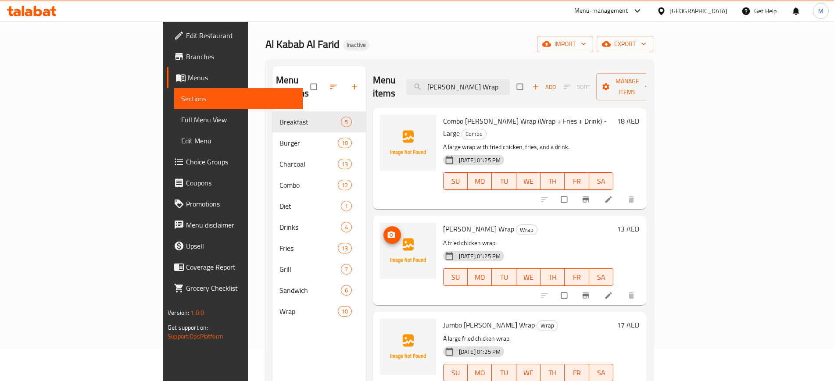
paste input "Combo Zinker Wrap (Wrap + Fries + Drink) - Large"
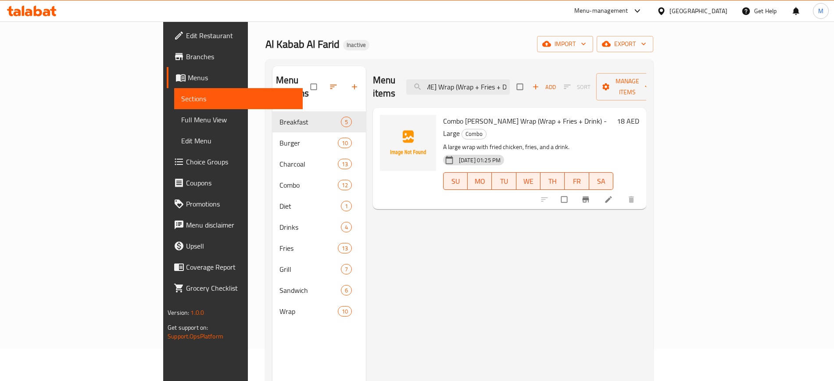
scroll to position [0, 0]
paste input "Zinger Sandwich"
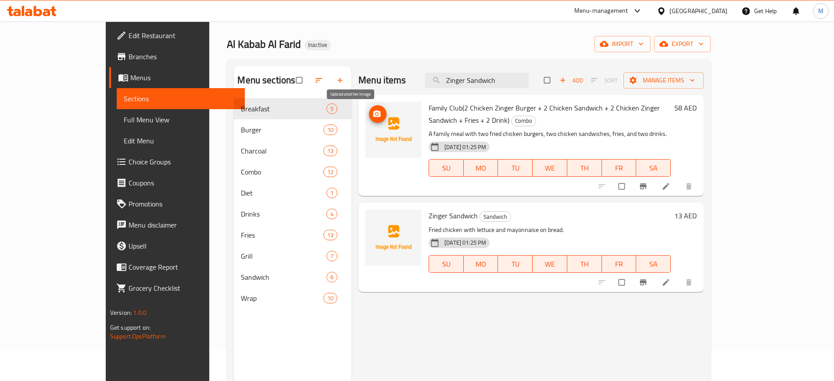
click at [372, 111] on icon "upload picture" at bounding box center [376, 114] width 9 height 9
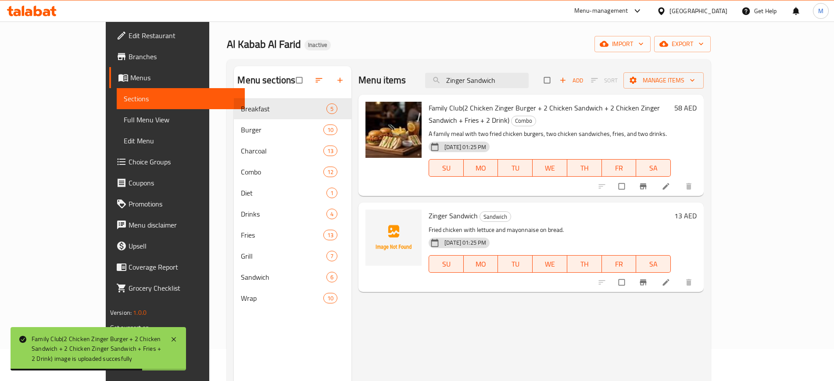
click at [467, 301] on div "Menu items Zinger Sandwich Add Sort Manage items Family Club(2 Chicken Zinger B…" at bounding box center [527, 256] width 352 height 381
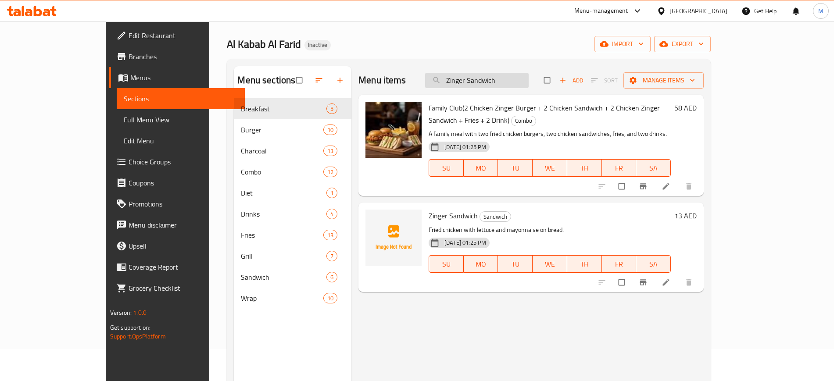
click at [523, 77] on input "Zinger Sandwich" at bounding box center [477, 80] width 104 height 15
paste input "Mix Grill - Full"
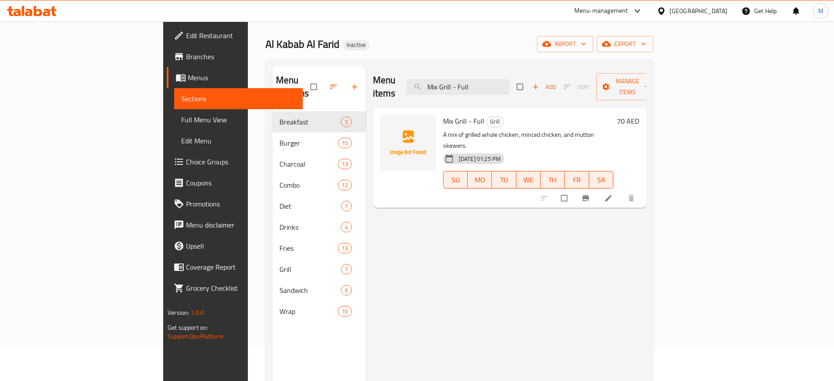
paste input "Jumbo Zinker Wrap"
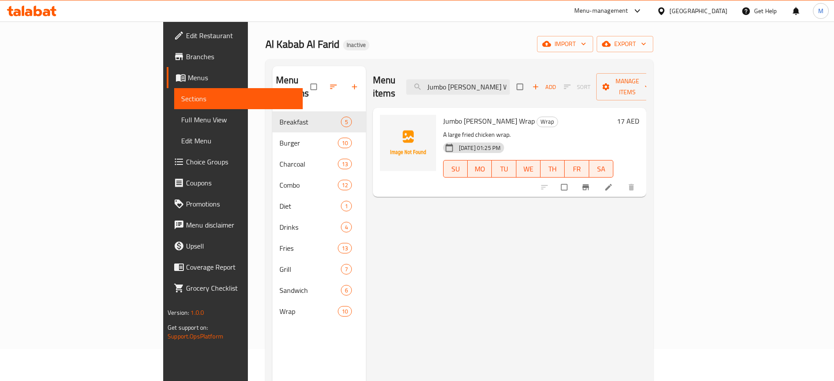
paste input "Chicken Nuggets 12"
paste input "Zinger Burger"
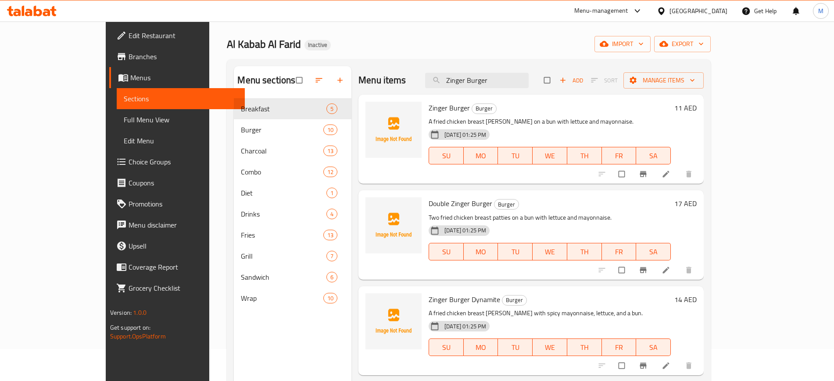
paste input "Mustard"
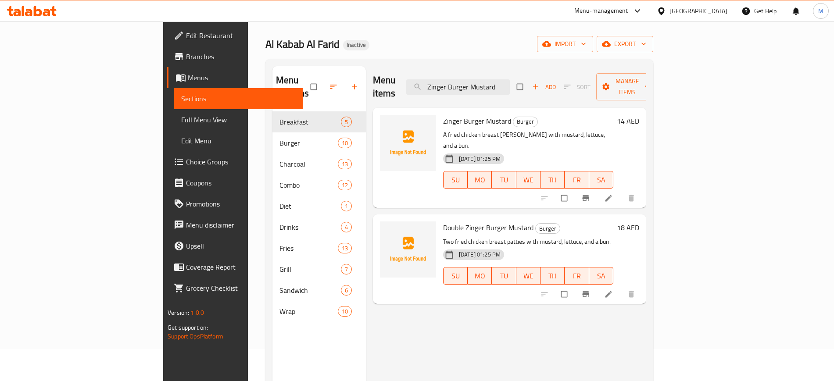
paste input "Dynamite"
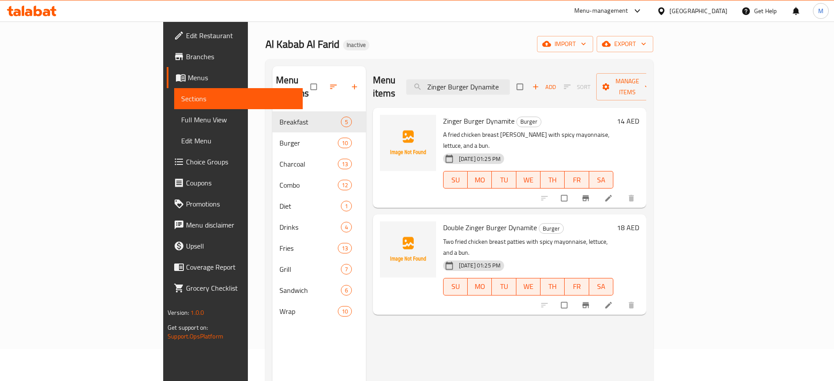
paste input "Mutton Grilled Burger"
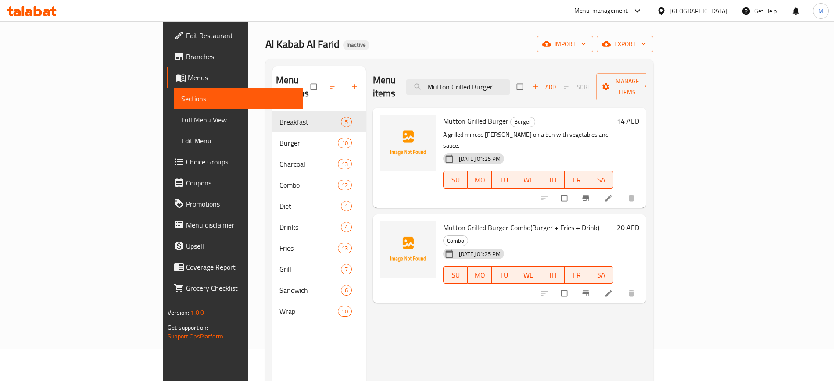
paste input "Egg Omellete with Bread"
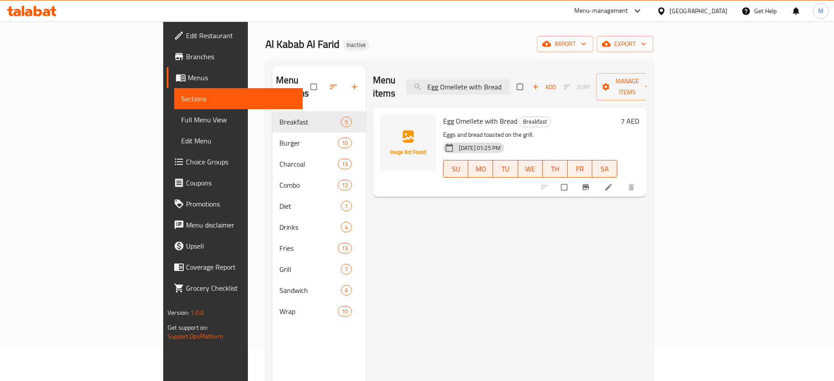
paste input "Bhurji with Poratta"
paste input "Double Zinger Burger Dynamite"
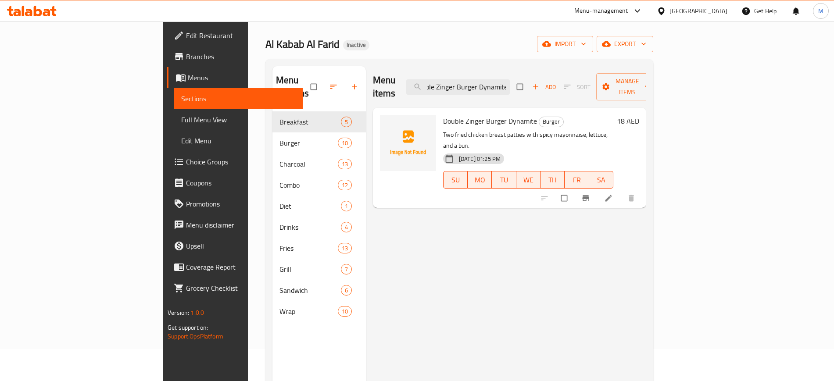
type input "Double Zinger Burger Dynamite"
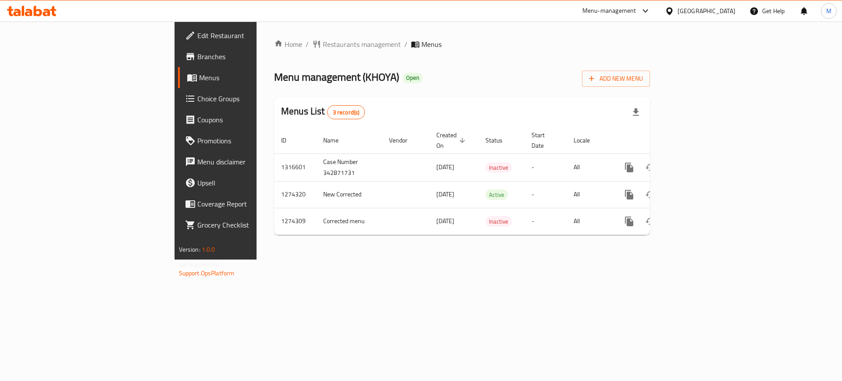
drag, startPoint x: 0, startPoint y: 0, endPoint x: 435, endPoint y: 280, distance: 517.2
click at [435, 260] on div "Home / Restaurants management / Menus Menu management ( KHOYA ) Open Add New Me…" at bounding box center [462, 140] width 411 height 238
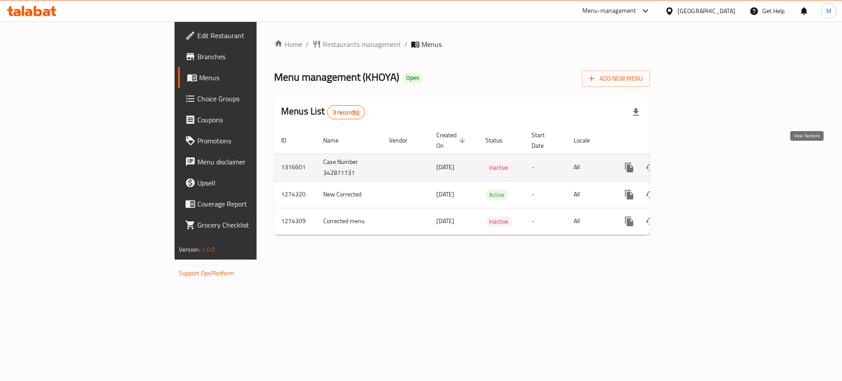
click at [698, 162] on icon "enhanced table" at bounding box center [692, 167] width 11 height 11
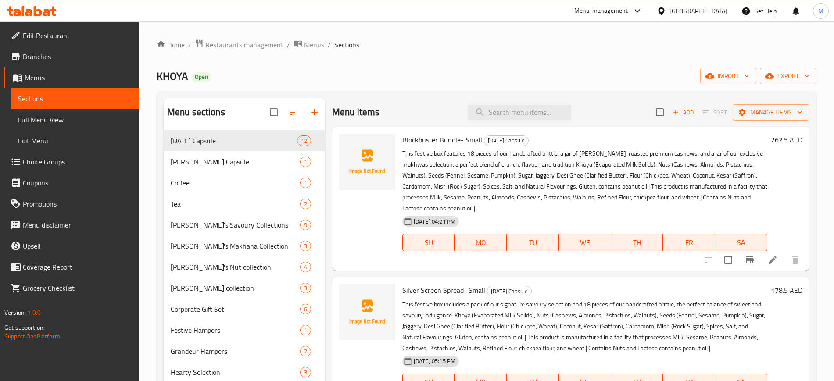
click at [154, 336] on div "Home / Restaurants management / Menus / Sections KHOYA Open import export Menu …" at bounding box center [486, 262] width 695 height 482
click at [729, 73] on span "import" at bounding box center [728, 76] width 42 height 11
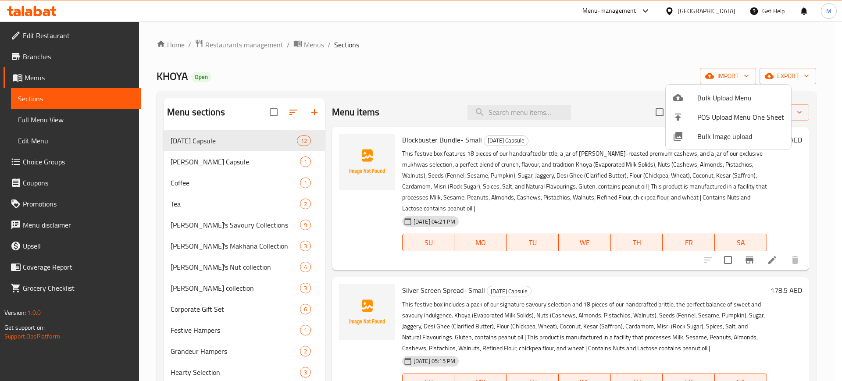
click at [732, 143] on li "Bulk Image upload" at bounding box center [728, 136] width 125 height 19
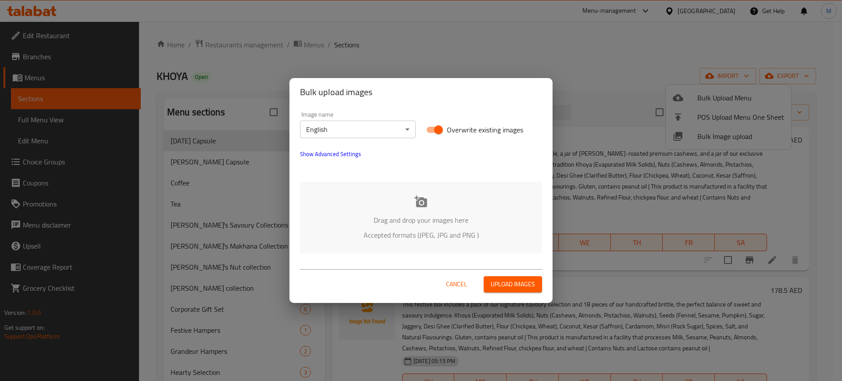
click at [508, 189] on div "Drag and drop your images here Accepted formats (JPEG, JPG and PNG )" at bounding box center [421, 217] width 242 height 71
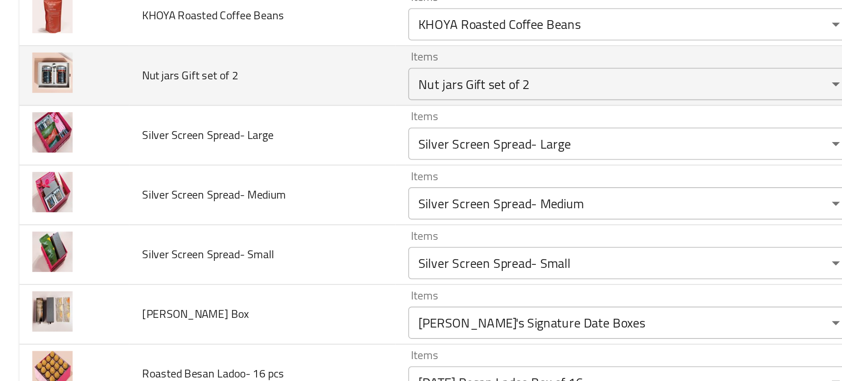
scroll to position [50, 0]
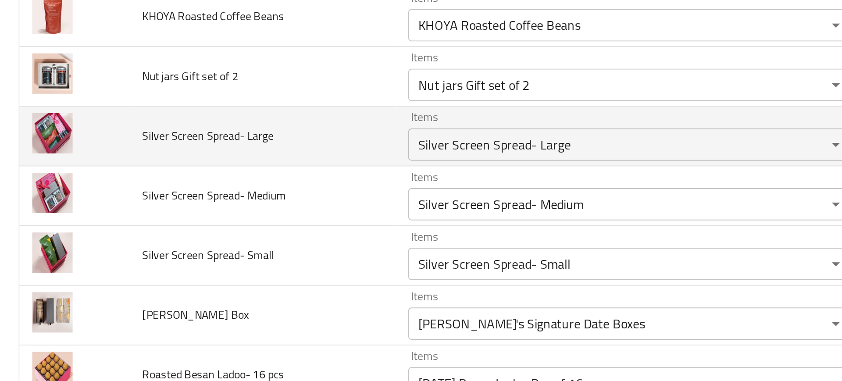
drag, startPoint x: 146, startPoint y: 176, endPoint x: 140, endPoint y: 178, distance: 6.7
click at [140, 178] on td "Silver Screen Spread- Large" at bounding box center [142, 165] width 145 height 32
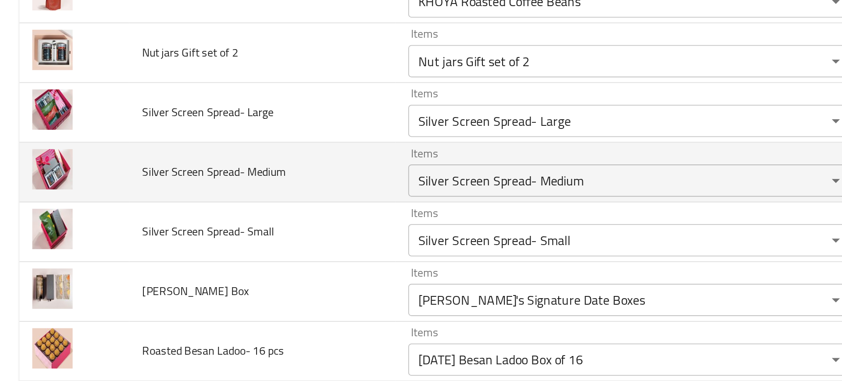
scroll to position [63, 0]
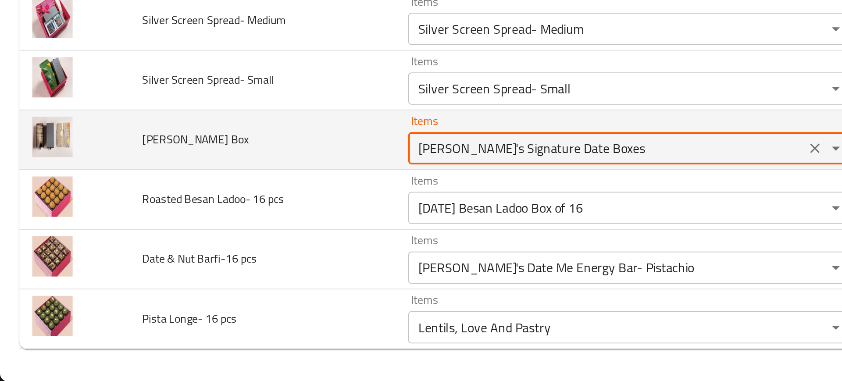
click at [247, 258] on Box "KHOYA's Signature Date Boxes" at bounding box center [330, 254] width 211 height 12
click at [365, 253] on Box "KHOYA's Signature Date Boxes" at bounding box center [330, 254] width 211 height 12
drag, startPoint x: 337, startPoint y: 255, endPoint x: 247, endPoint y: 246, distance: 90.3
click at [247, 246] on div "KHOYA's Signature Date Boxes Items" at bounding box center [343, 255] width 242 height 18
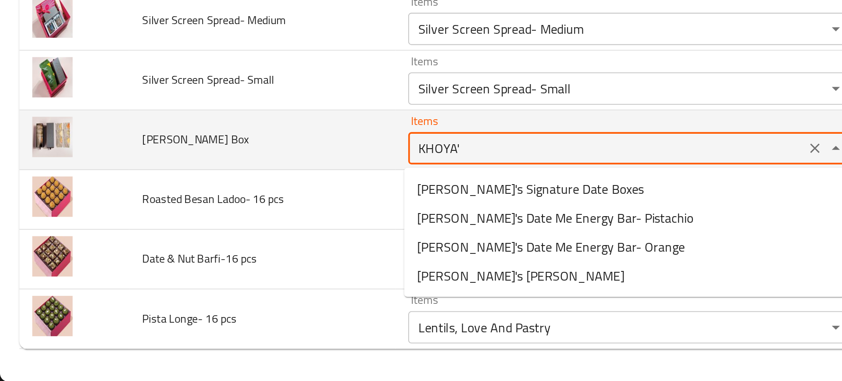
type Box "KHOYA"
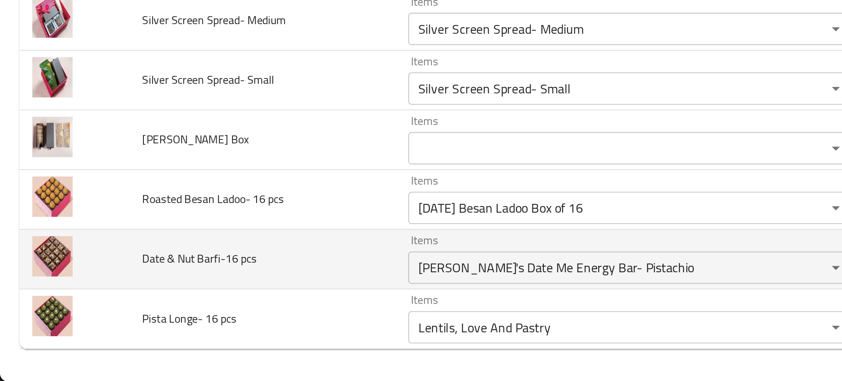
click at [169, 301] on td "Date & Nut Barfi-16 pcs" at bounding box center [142, 315] width 145 height 32
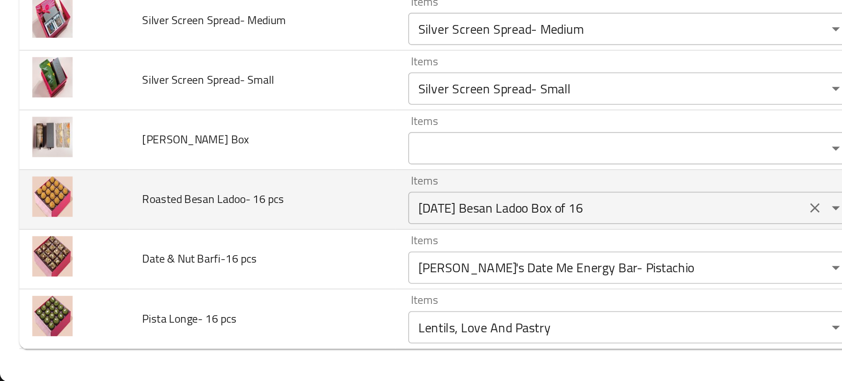
click at [272, 288] on pcs "Diwali Besan Ladoo Box of 16" at bounding box center [330, 287] width 211 height 12
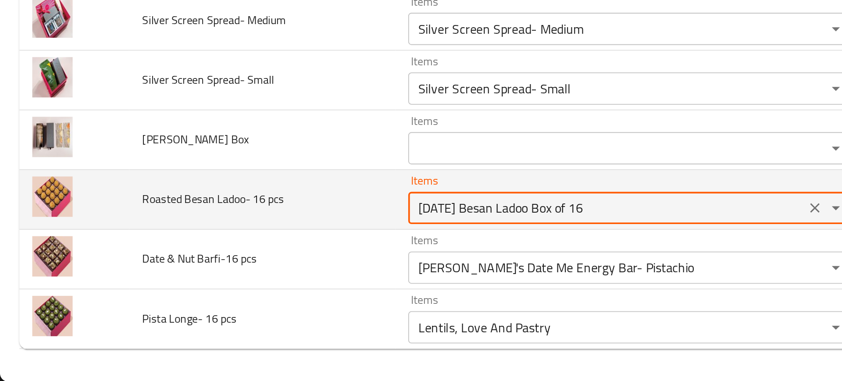
click at [272, 288] on pcs "Diwali Besan Ladoo Box of 16" at bounding box center [330, 287] width 211 height 12
paste pcs "Ladoo"
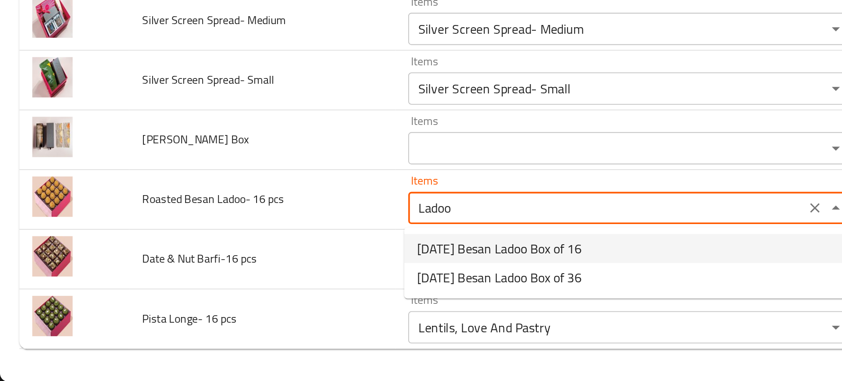
click at [248, 308] on span "Diwali Besan Ladoo Box of 16" at bounding box center [271, 309] width 89 height 11
type pcs "Diwali Besan Ladoo Box of 16"
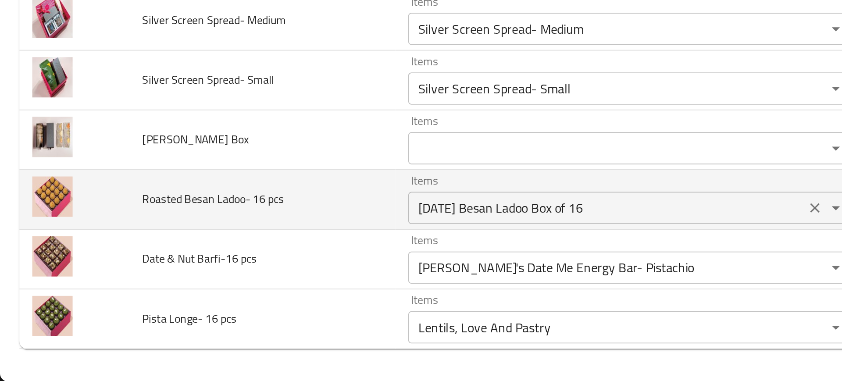
click at [232, 286] on pcs "Diwali Besan Ladoo Box of 16" at bounding box center [330, 287] width 211 height 12
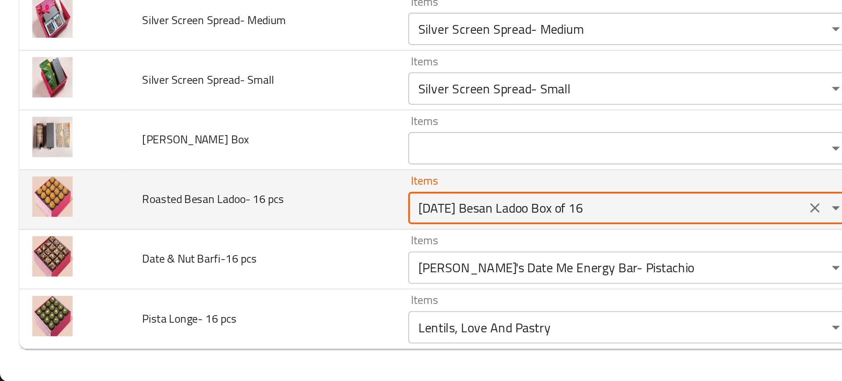
click at [232, 286] on pcs "Diwali Besan Ladoo Box of 16" at bounding box center [330, 287] width 211 height 12
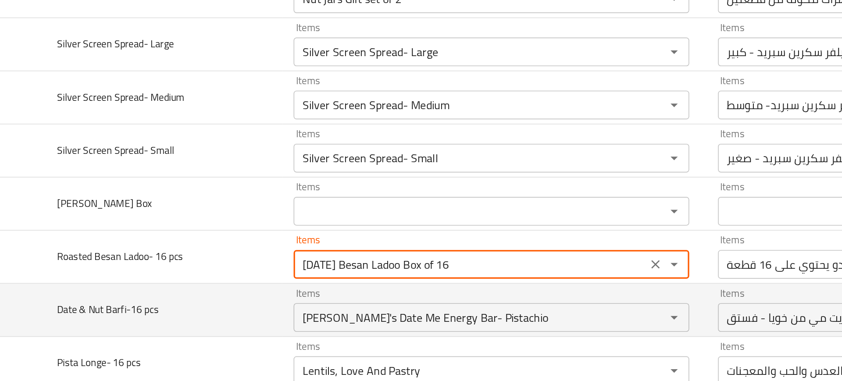
scroll to position [0, 0]
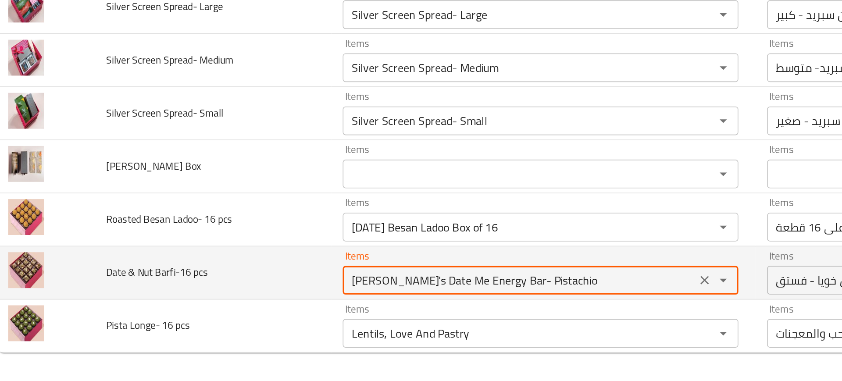
click at [264, 318] on pcs "Khoya's Date Me Energy Bar- Pistachio" at bounding box center [330, 319] width 211 height 12
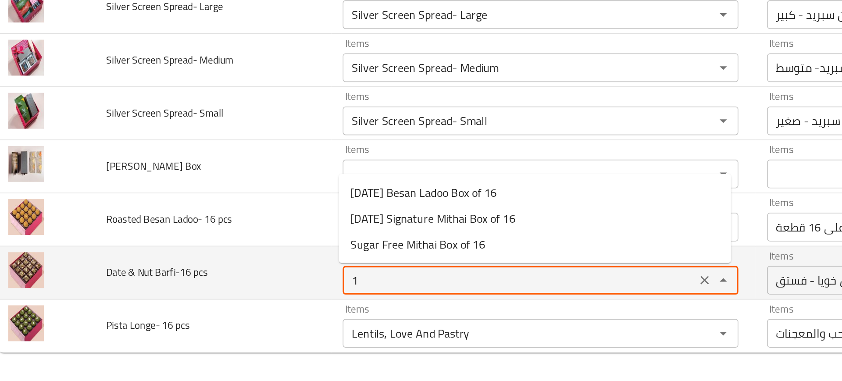
type pcs "16"
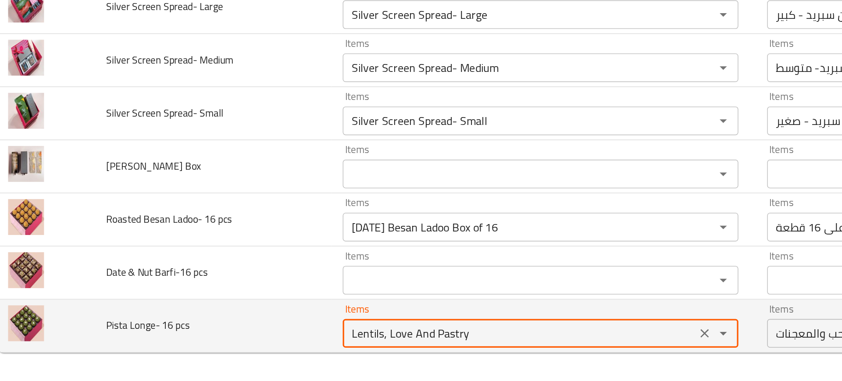
click at [225, 347] on pcs "Lentils, Love And Pastry" at bounding box center [330, 352] width 211 height 12
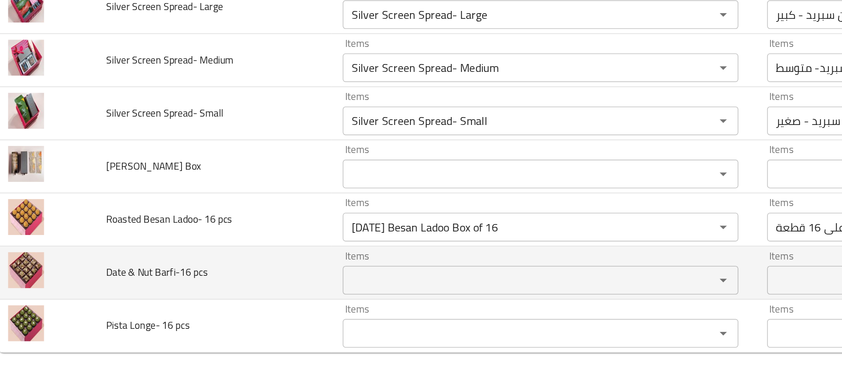
click at [191, 319] on td "Date & Nut Barfi-16 pcs" at bounding box center [142, 315] width 145 height 32
click at [182, 309] on td "Date & Nut Barfi-16 pcs" at bounding box center [142, 315] width 145 height 32
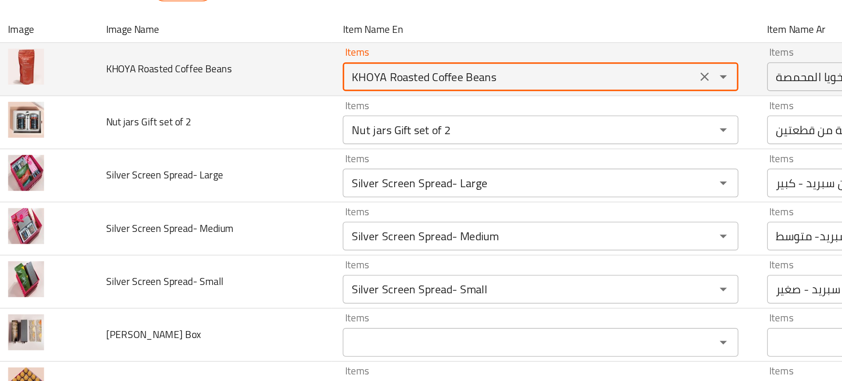
click at [276, 152] on Beans "KHOYA Roasted Coffee Beans" at bounding box center [330, 155] width 211 height 12
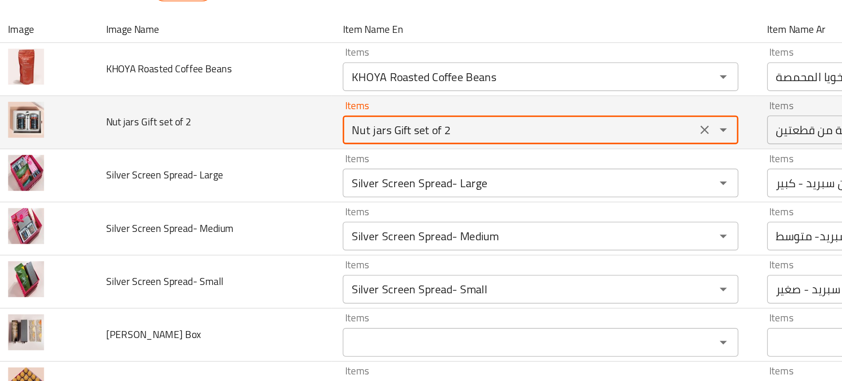
click at [255, 184] on 2 "Nut jars Gift set of 2" at bounding box center [330, 187] width 211 height 12
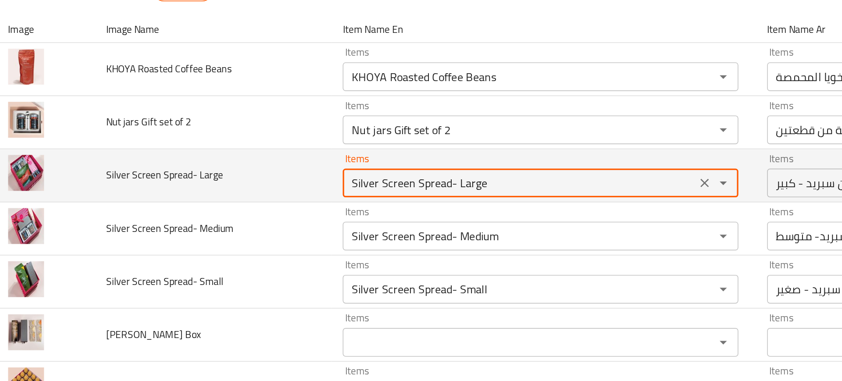
click at [255, 220] on Large "Silver Screen Spread- Large" at bounding box center [330, 220] width 211 height 12
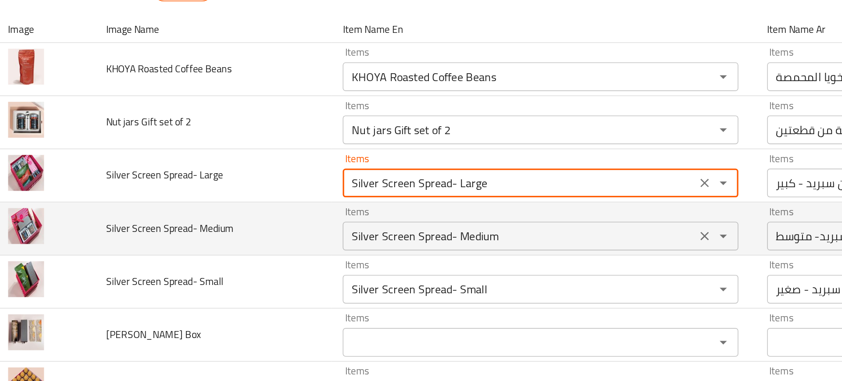
click at [261, 249] on Medium "Silver Screen Spread- Medium" at bounding box center [330, 252] width 211 height 12
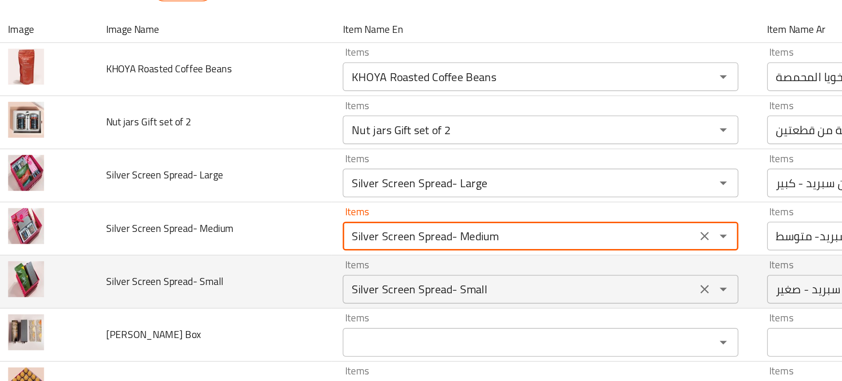
click at [262, 282] on Small "Silver Screen Spread- Small" at bounding box center [330, 285] width 211 height 12
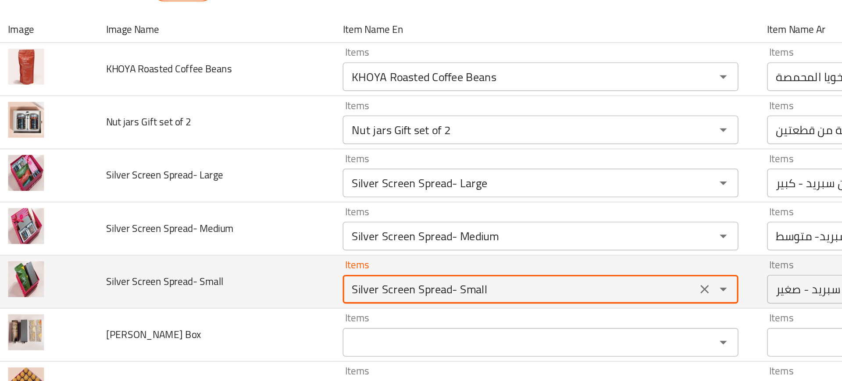
click at [262, 282] on Small "Silver Screen Spread- Small" at bounding box center [330, 285] width 211 height 12
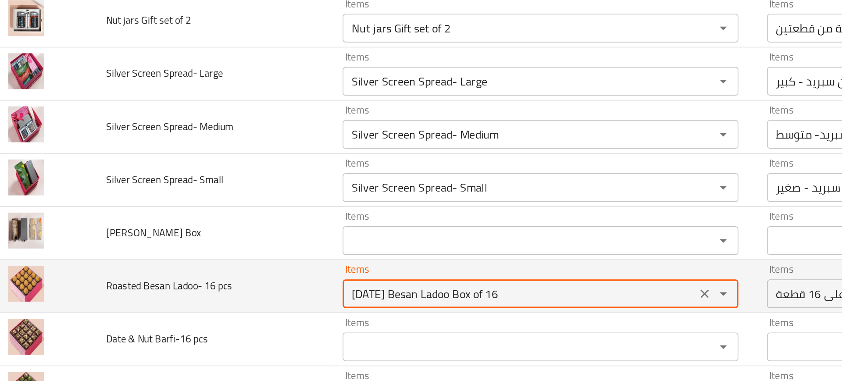
click at [257, 284] on pcs "Diwali Besan Ladoo Box of 16" at bounding box center [330, 287] width 211 height 12
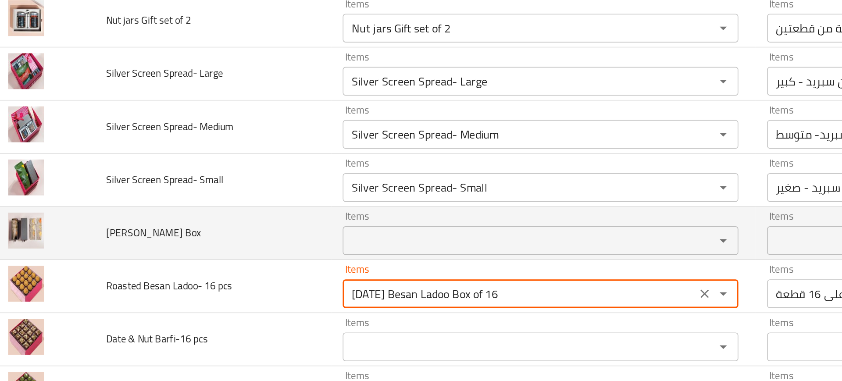
click at [87, 251] on span "KHOYA Brittles Box" at bounding box center [106, 249] width 58 height 11
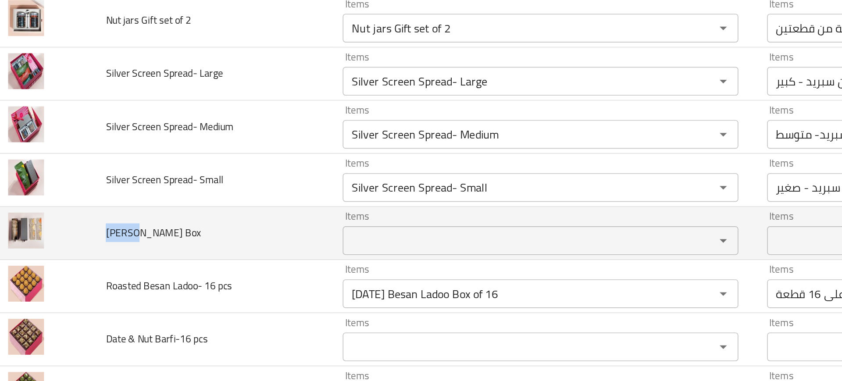
click at [87, 251] on span "KHOYA Brittles Box" at bounding box center [106, 249] width 58 height 11
copy span "KHOYA Brittles Box"
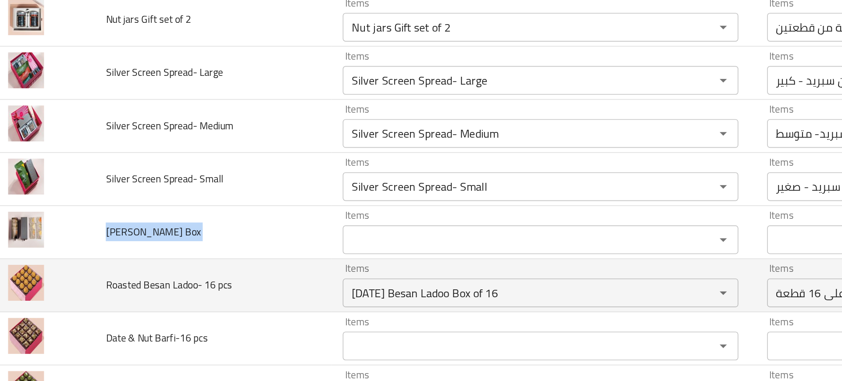
scroll to position [0, 0]
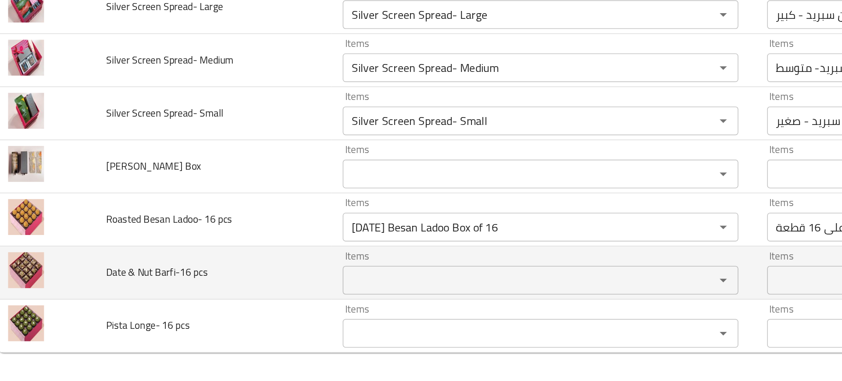
click at [95, 313] on span "Date & Nut Barfi-16 pcs" at bounding box center [108, 314] width 62 height 11
copy span "Date & Nut Barfi-16 pcs"
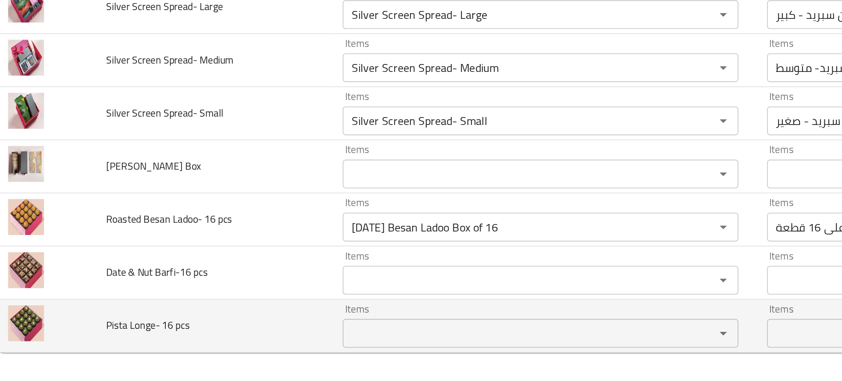
click at [104, 348] on span "Pista Longe- 16 pcs" at bounding box center [102, 346] width 51 height 11
copy span "Pista Longe- 16 pcs"
click at [151, 332] on td "Pista Longe- 16 pcs" at bounding box center [142, 347] width 145 height 32
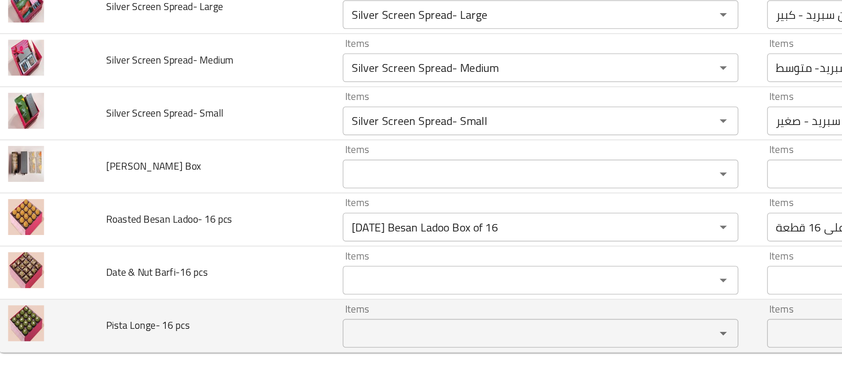
click at [151, 332] on td "Pista Longe- 16 pcs" at bounding box center [142, 347] width 145 height 32
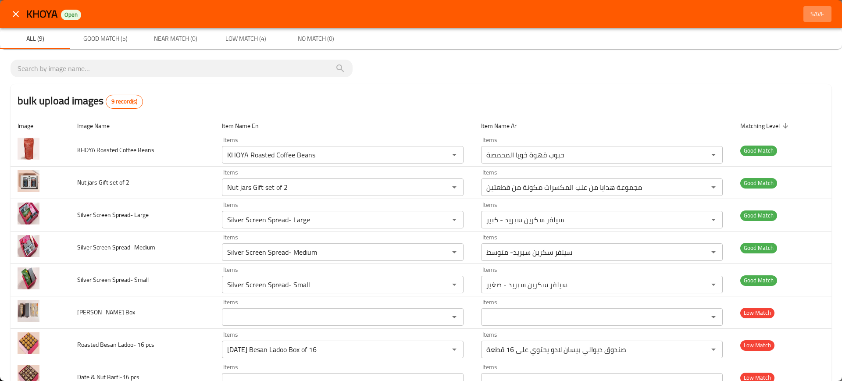
click at [811, 20] on button "Save" at bounding box center [817, 14] width 28 height 16
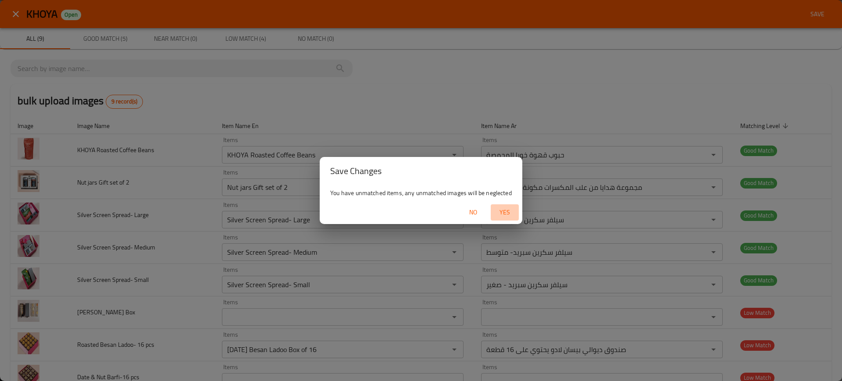
click at [501, 217] on span "Yes" at bounding box center [504, 212] width 21 height 11
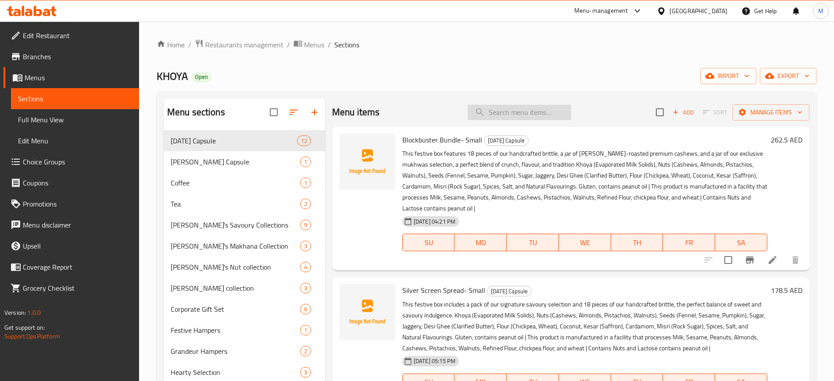
click at [508, 117] on input "search" at bounding box center [520, 112] width 104 height 15
paste input "Diwali Besan Ladoo Box of 16"
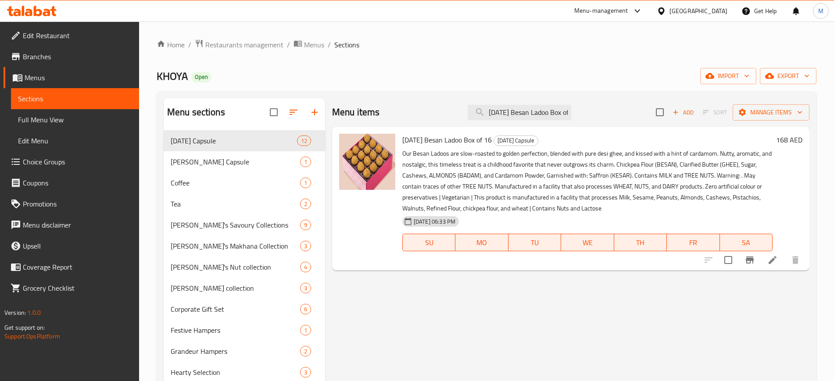
click at [522, 100] on div "Menu items Diwali Besan Ladoo Box of 16 Add Sort Manage items" at bounding box center [570, 112] width 477 height 29
click at [535, 107] on input "Diwali Besan Ladoo Box of 16" at bounding box center [520, 112] width 104 height 15
paste input "KHOYA Roasted Coffee Beans"
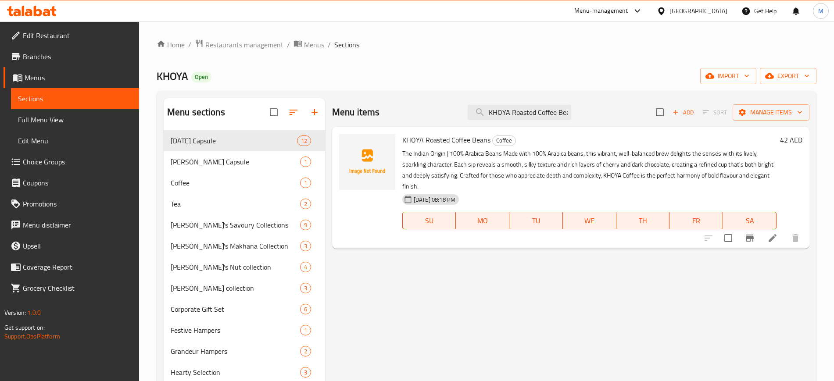
paste input "Nut jars Gift set of 2"
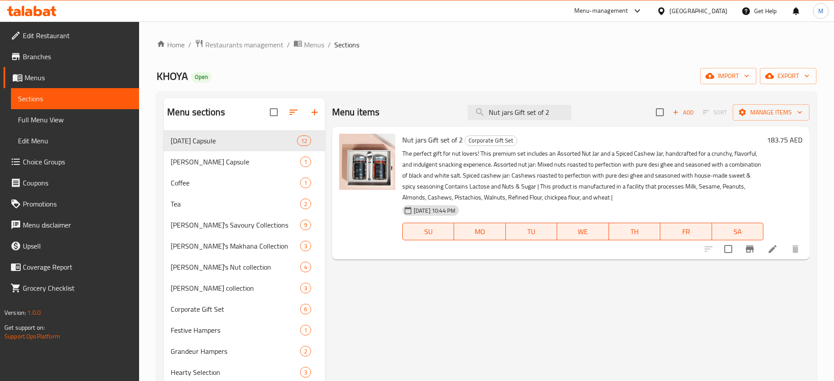
paste input "Silver Screen Spread- Large"
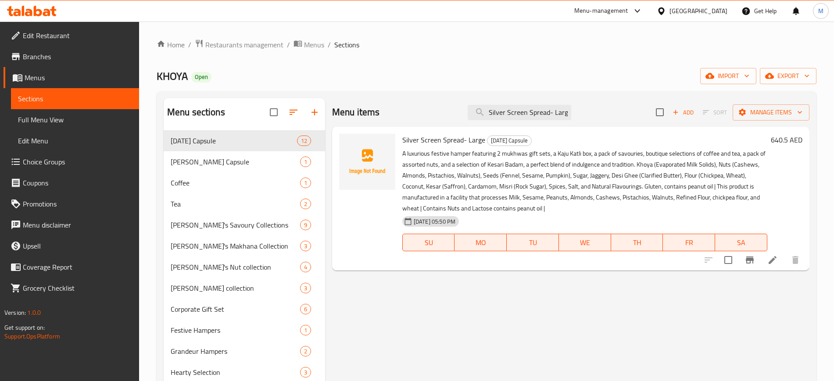
paste input "Medium"
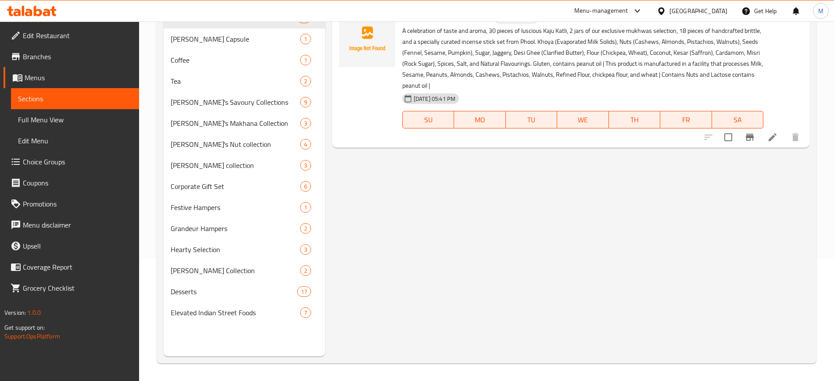
paste input "Diwali Besan Ladoo Box of 16"
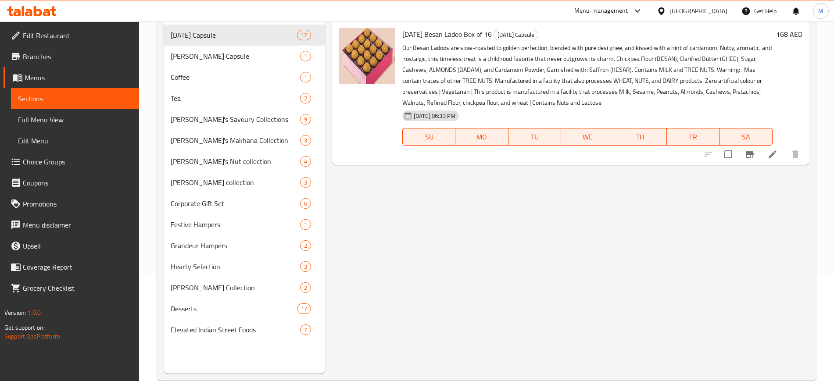
scroll to position [0, 0]
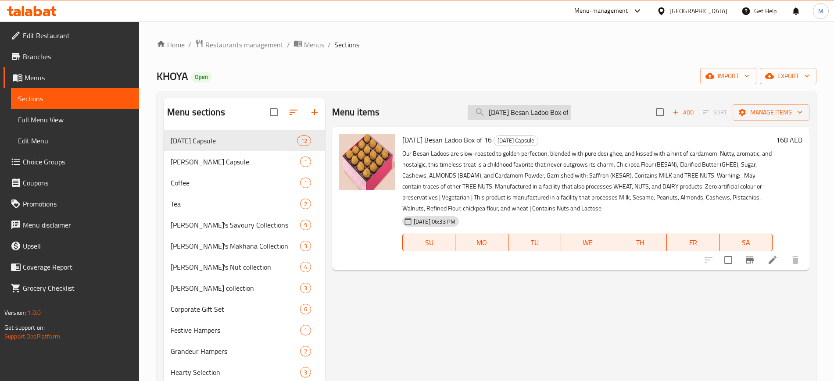
click at [532, 106] on input "Diwali Besan Ladoo Box of 16" at bounding box center [520, 112] width 104 height 15
type input "Silver Screen Spread- Medium"
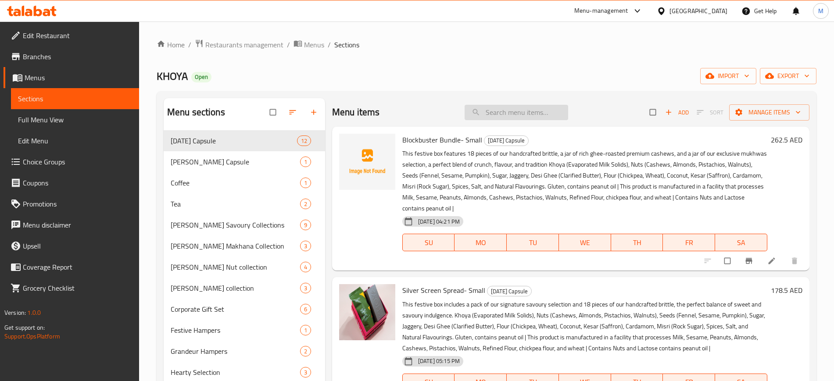
click at [509, 111] on input "search" at bounding box center [516, 112] width 104 height 15
paste input "[DATE] Besan Ladoo Box of 16"
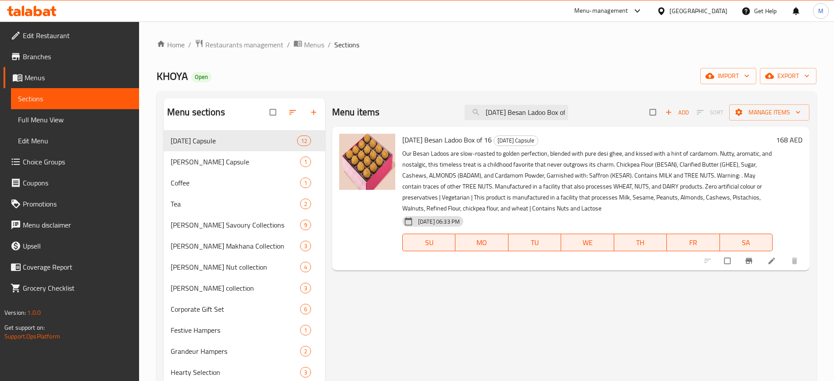
click at [564, 193] on p "Our Besan Ladoos are slow-roasted to golden perfection, blended with pure desi …" at bounding box center [587, 181] width 370 height 66
click at [514, 113] on input "Diwali Besan Ladoo Box of 16" at bounding box center [516, 112] width 104 height 15
paste input "Silver Screen Spread- Small"
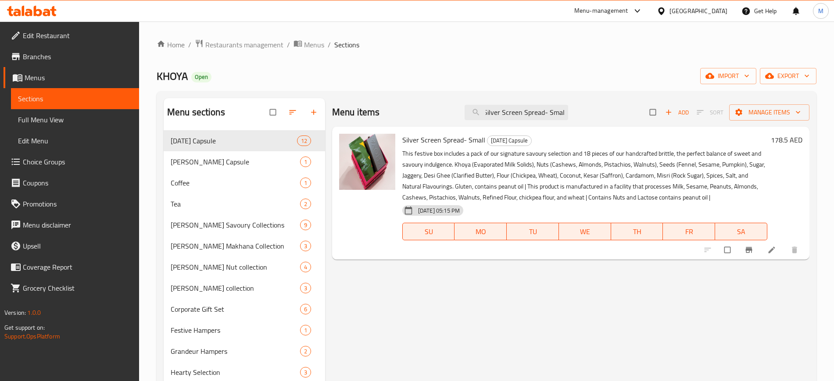
paste input "Medium"
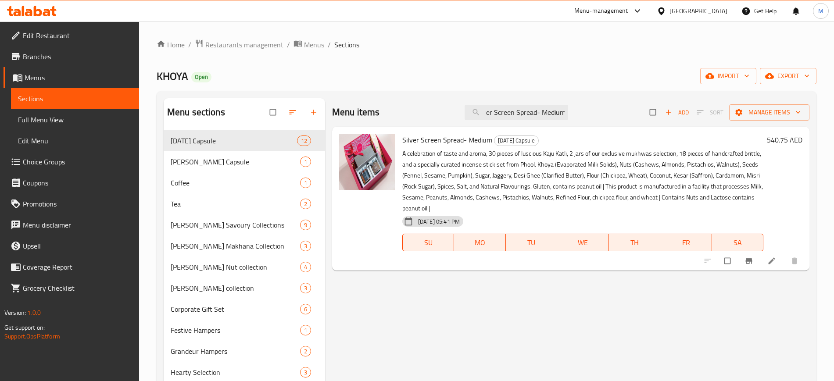
paste input "Large"
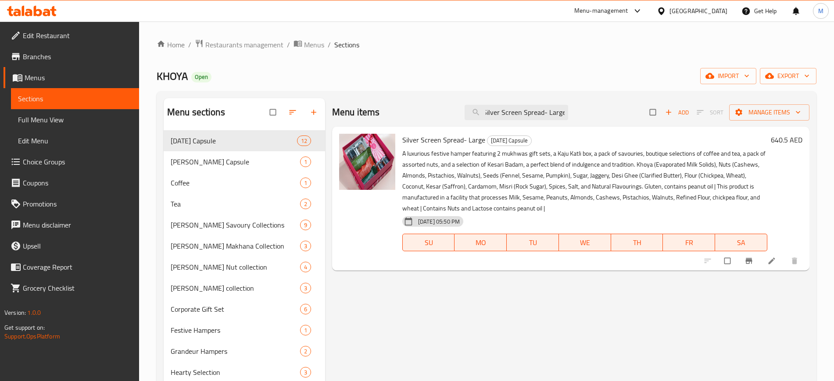
paste input "Nut jars Gift set of 2"
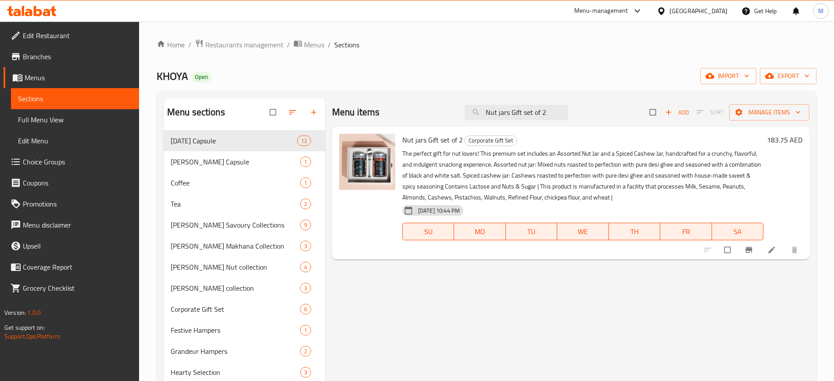
drag, startPoint x: 393, startPoint y: 167, endPoint x: 456, endPoint y: 173, distance: 63.0
click at [456, 173] on p "The perfect gift for nut lovers! This premium set includes an Assorted Nut Jar …" at bounding box center [582, 175] width 361 height 55
click at [514, 111] on input "Nut jars Gift set of 2" at bounding box center [516, 112] width 104 height 15
paste input "KHOYA Roasted Coffee Beans"
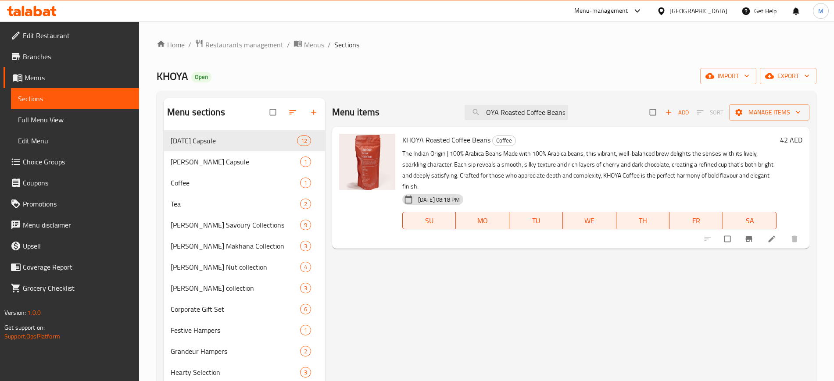
paste input "Diwali Besan Ladoo Box of 16"
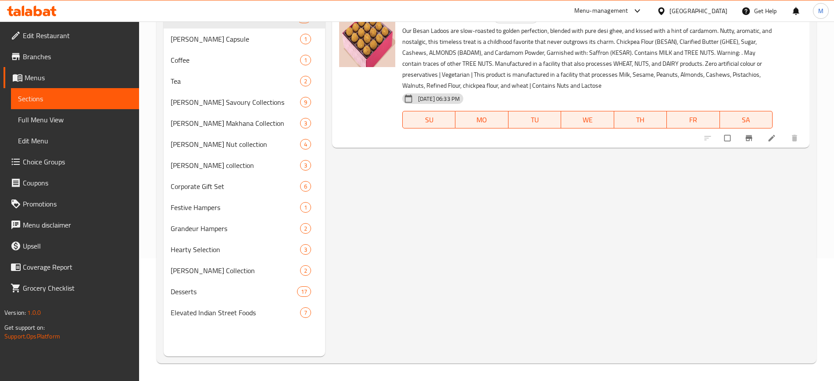
scroll to position [0, 0]
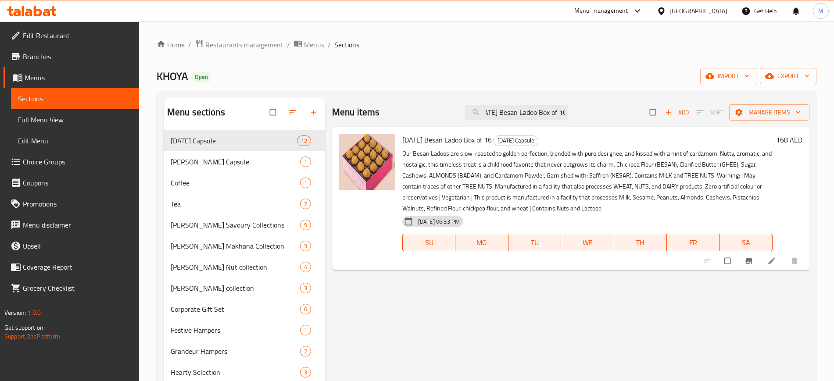
type input "Diwali Besan Ladoo Box of 16"
click at [93, 118] on span "Full Menu View" at bounding box center [75, 119] width 114 height 11
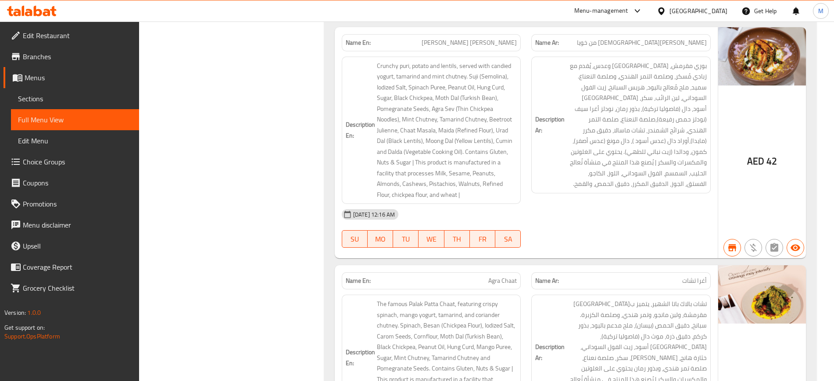
scroll to position [15802, 0]
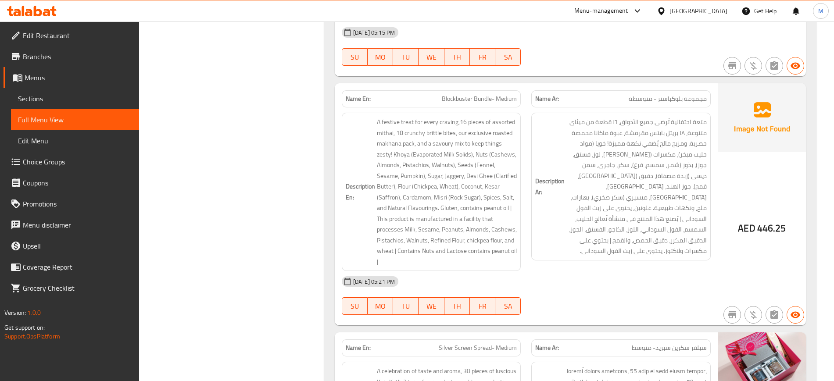
scroll to position [0, 0]
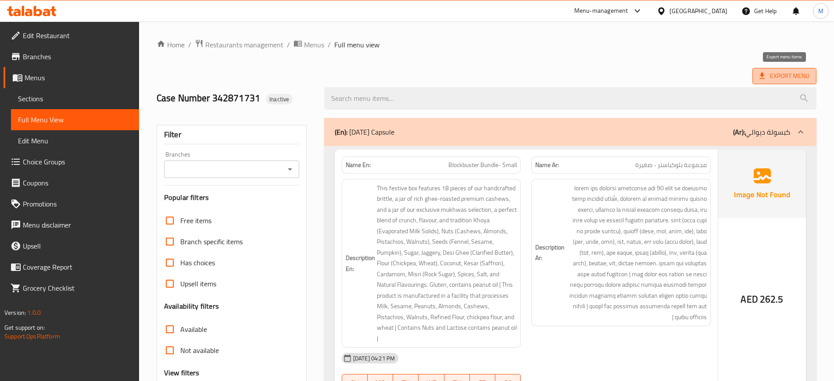
click at [786, 82] on span "Export Menu" at bounding box center [784, 76] width 64 height 16
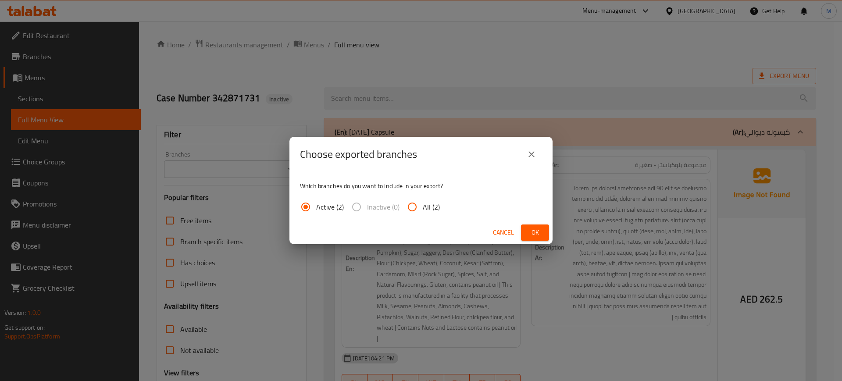
click at [433, 217] on label "All (2)" at bounding box center [421, 206] width 38 height 21
click at [423, 217] on input "All (2)" at bounding box center [412, 206] width 21 height 21
radio input "true"
click at [533, 240] on button "Ok" at bounding box center [535, 233] width 28 height 16
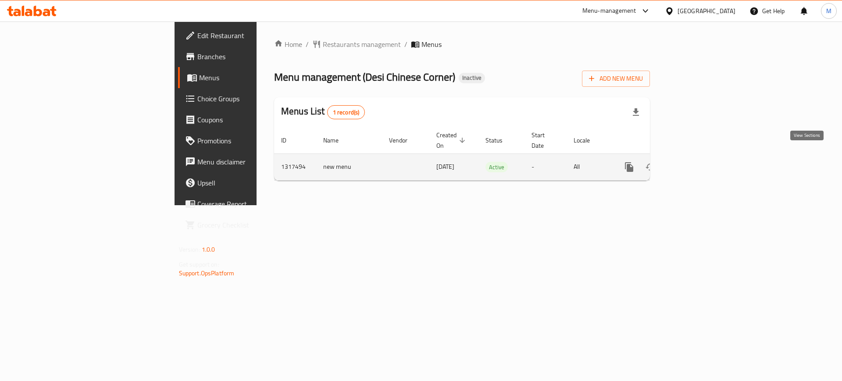
click at [698, 162] on icon "enhanced table" at bounding box center [692, 167] width 11 height 11
